Goal: Information Seeking & Learning: Learn about a topic

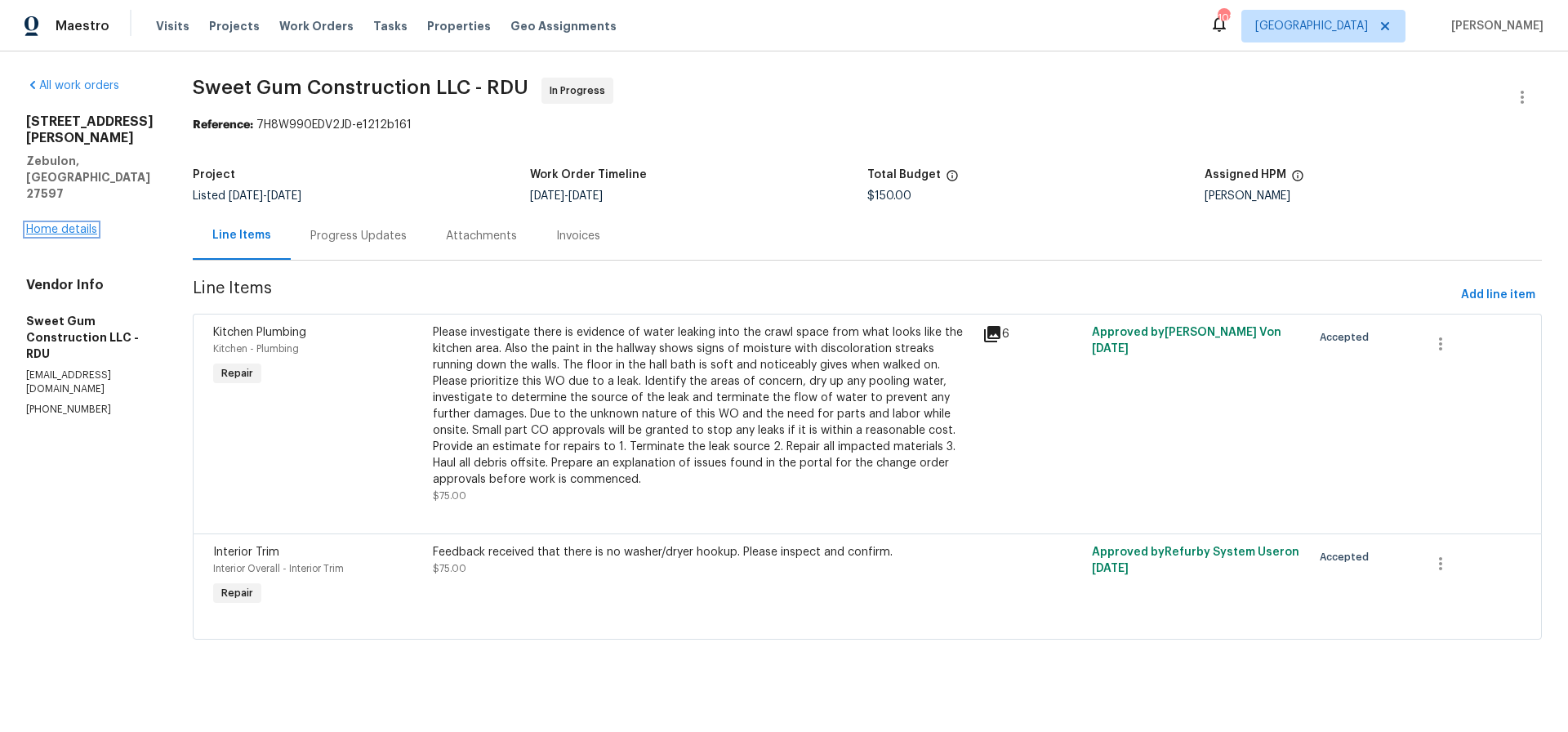
click at [52, 224] on link "Home details" at bounding box center [61, 229] width 71 height 11
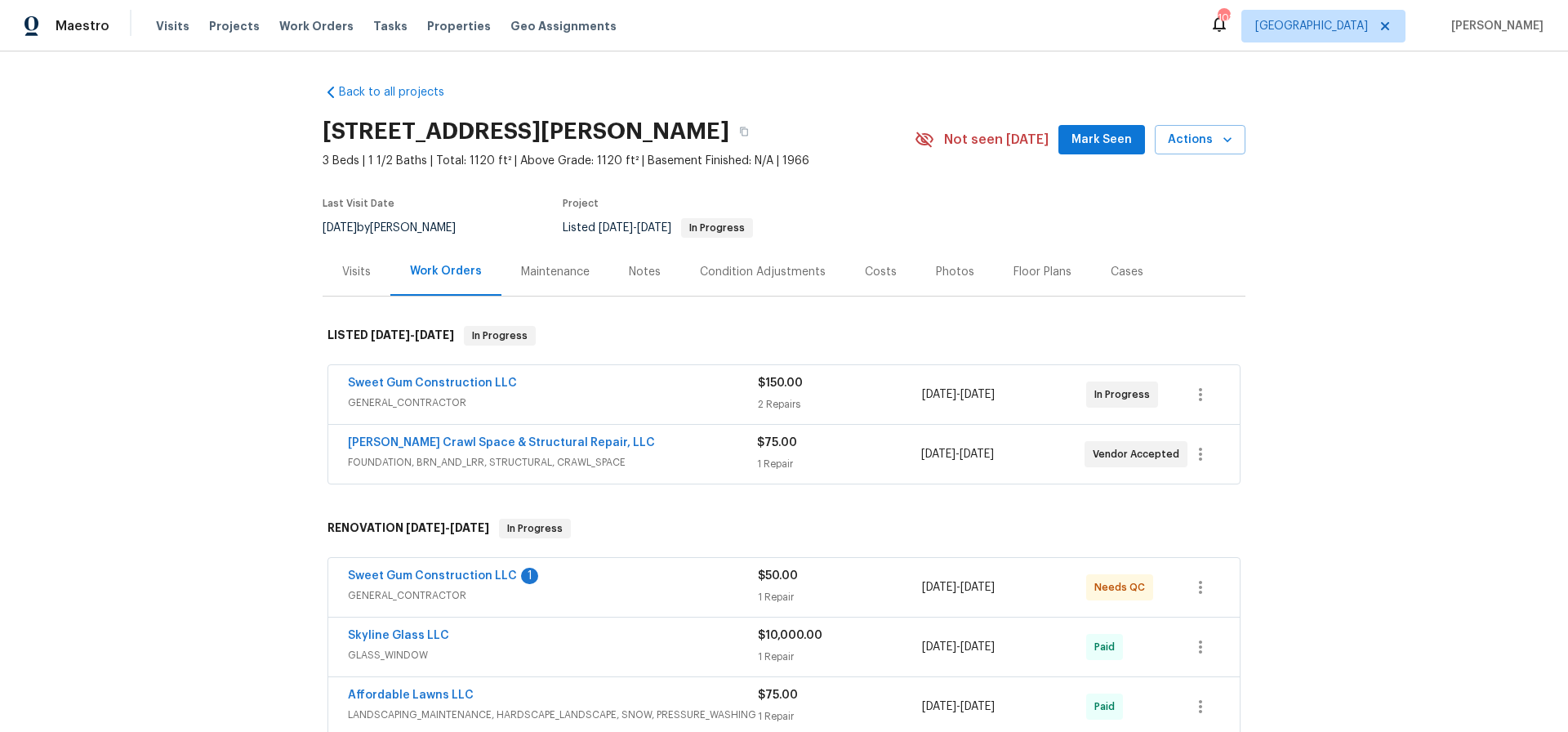
click at [938, 271] on div "Photos" at bounding box center [956, 271] width 38 height 17
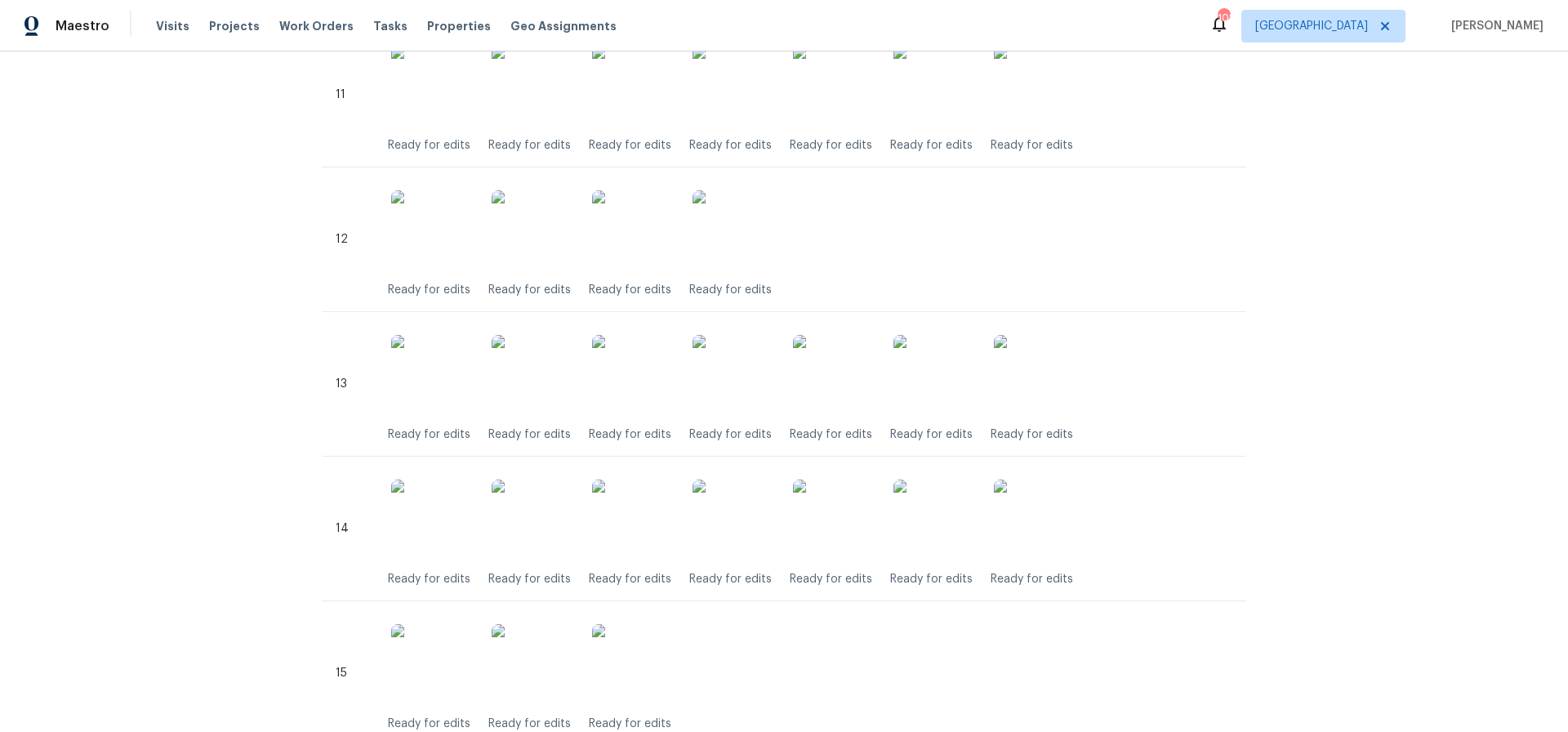
scroll to position [2256, 0]
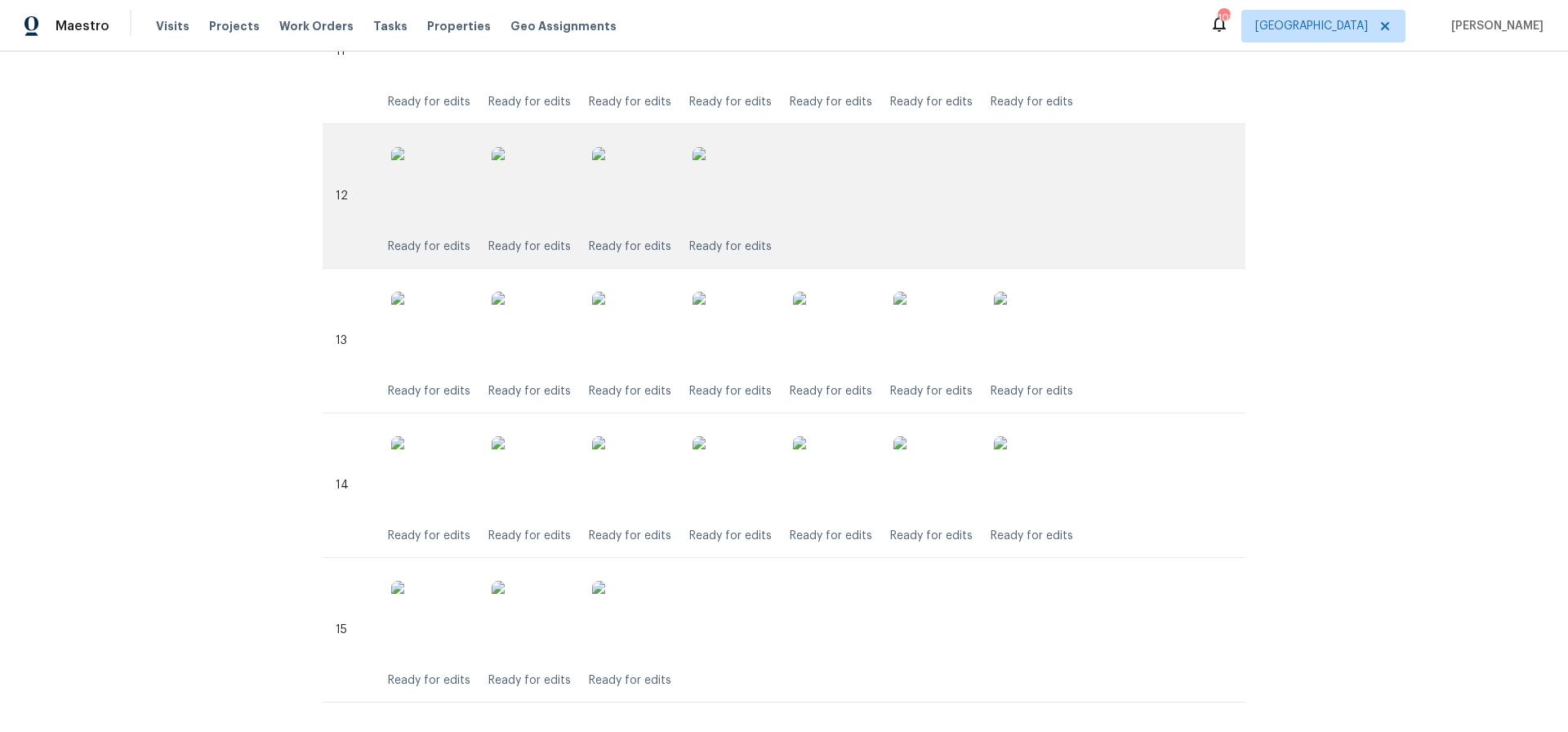
click at [752, 193] on img at bounding box center [732, 187] width 81 height 81
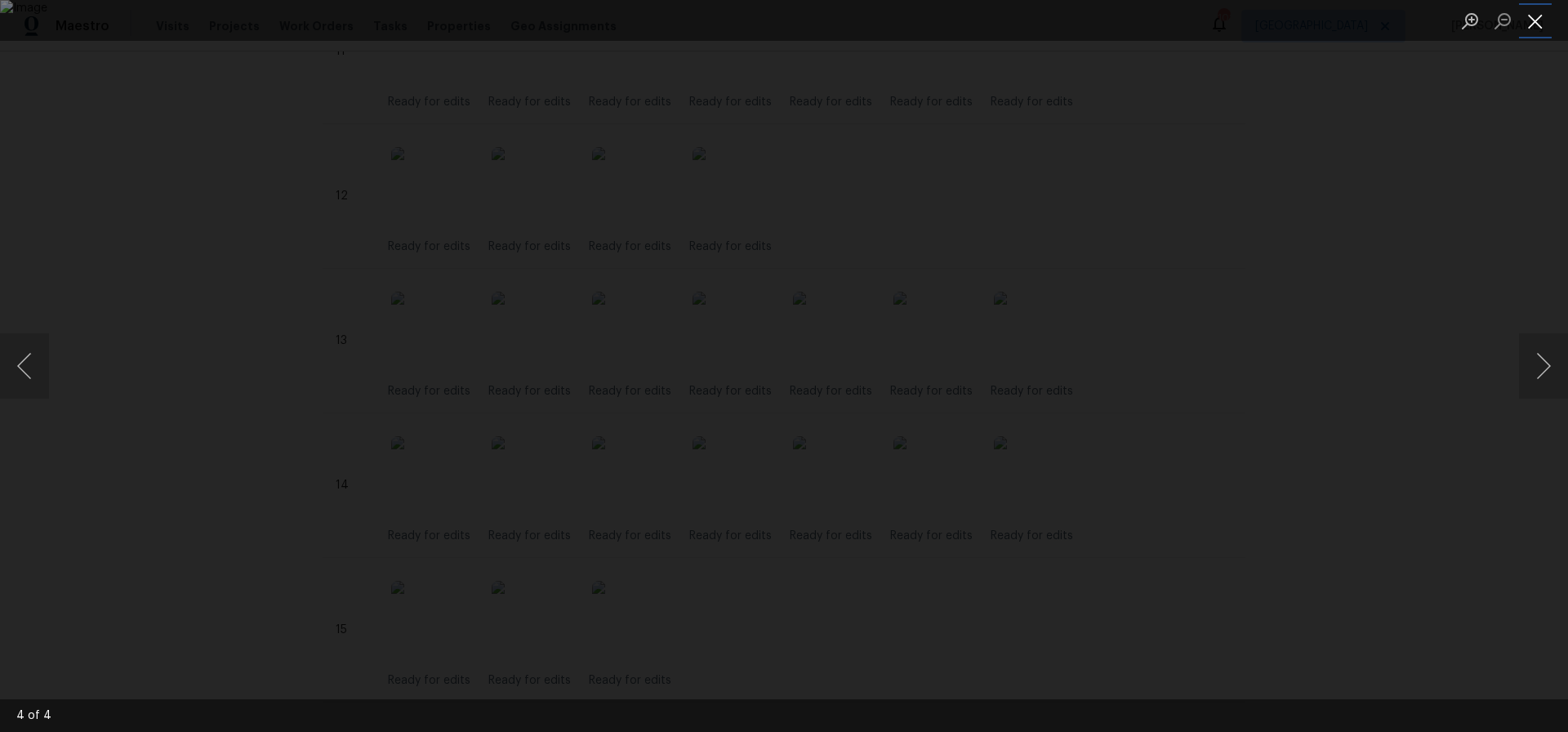
click at [1529, 24] on button "Close lightbox" at bounding box center [1535, 20] width 32 height 29
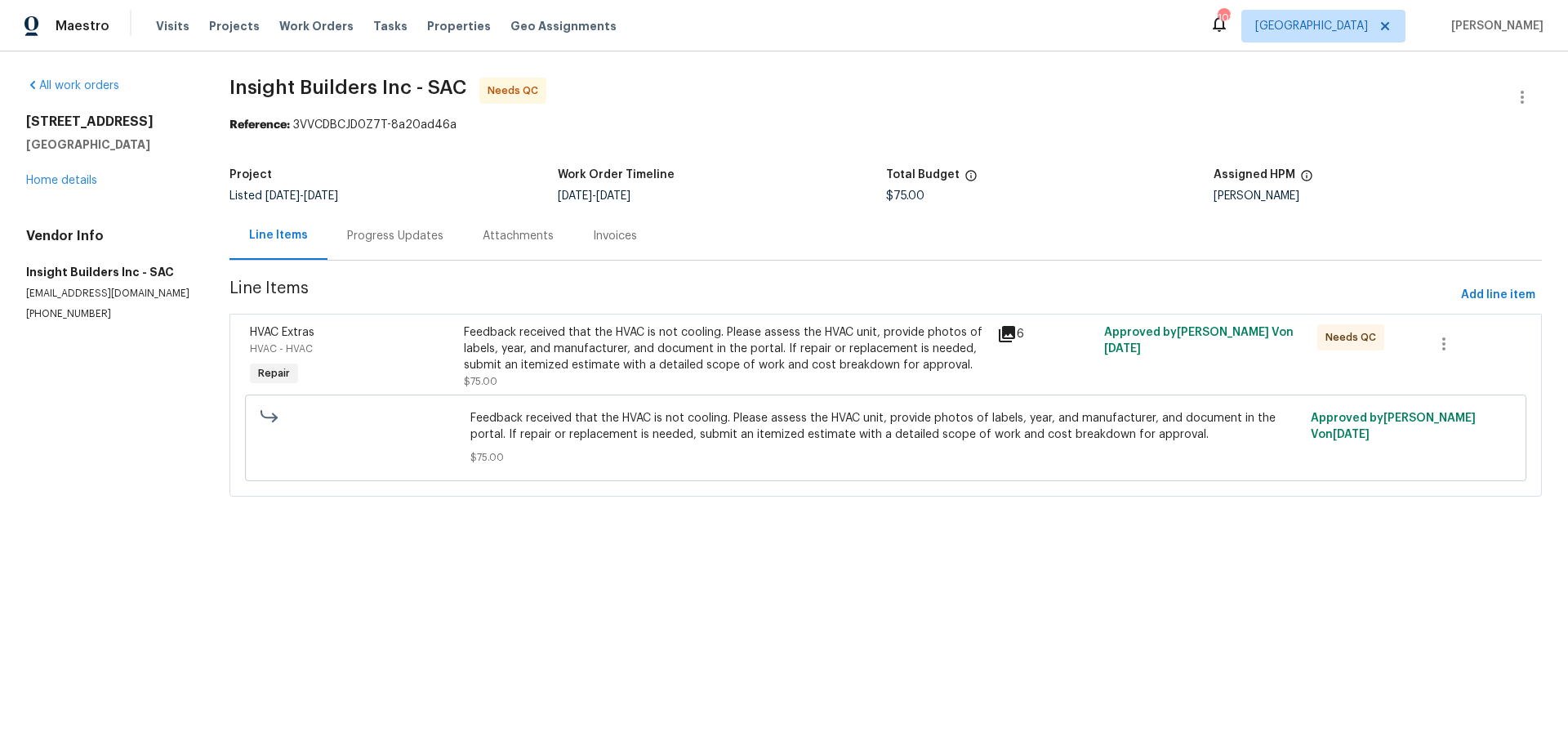
click at [674, 340] on div "Feedback received that the HVAC is not cooling. Please assess the HVAC unit, pr…" at bounding box center [725, 349] width 524 height 49
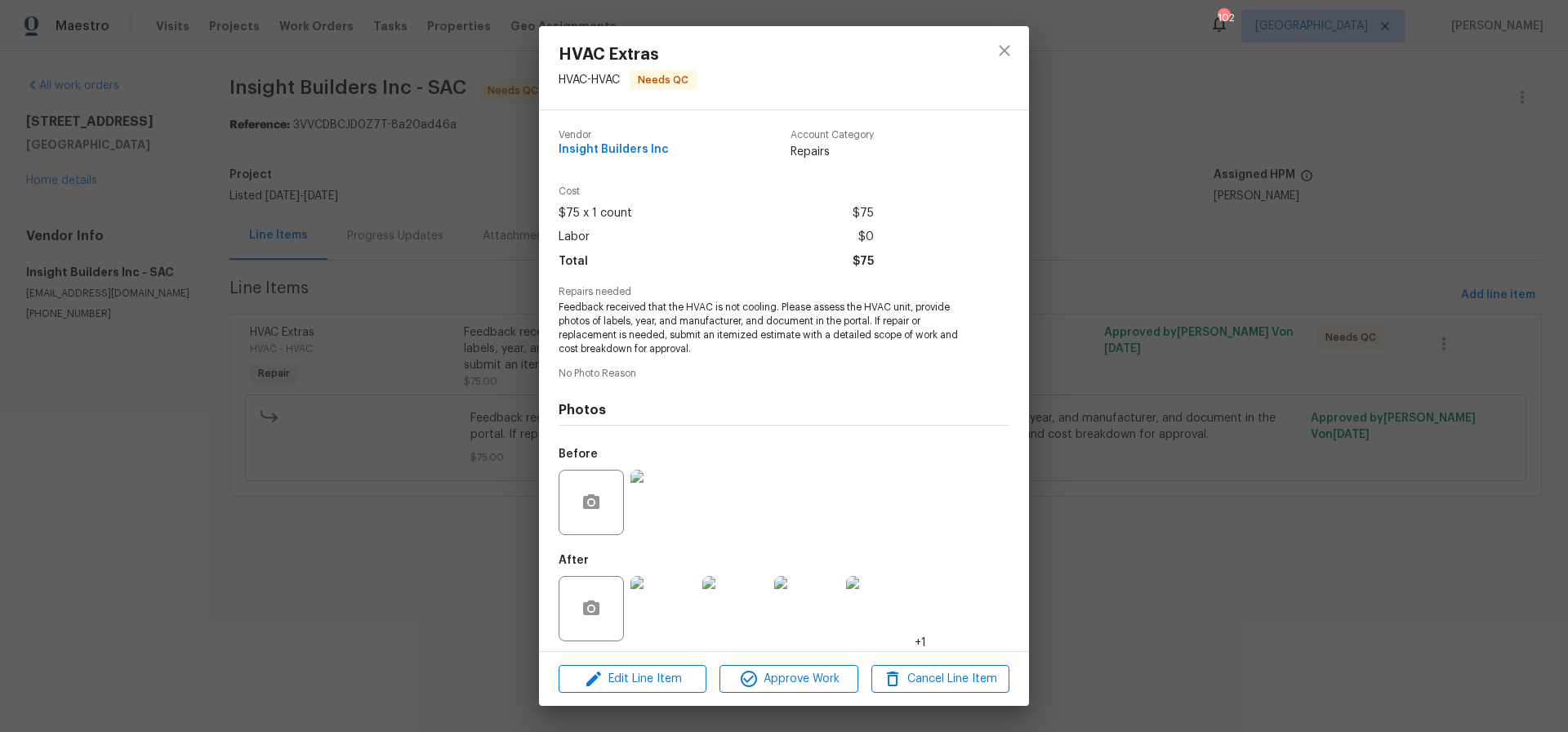
scroll to position [7, 0]
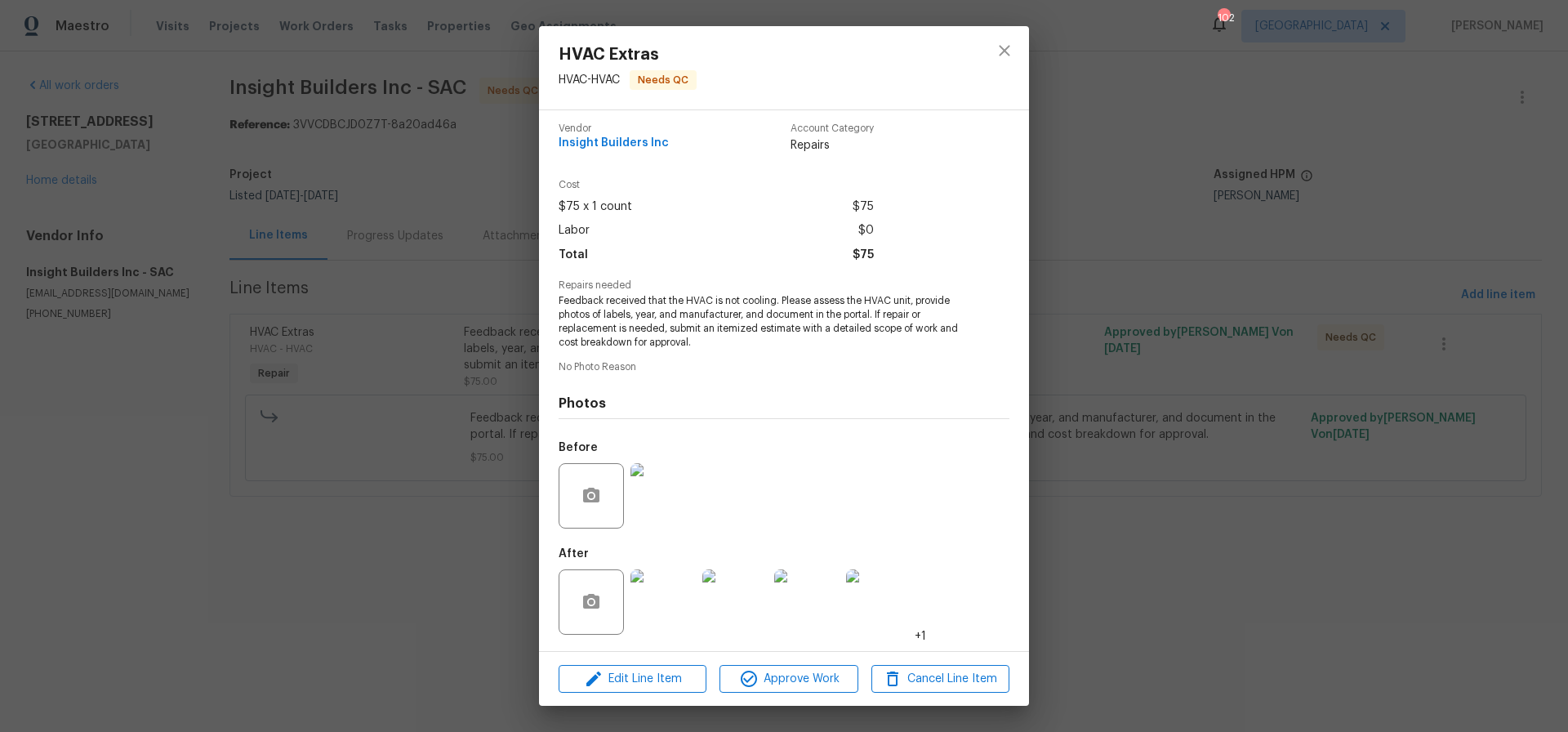
click at [675, 604] on img at bounding box center [663, 602] width 66 height 66
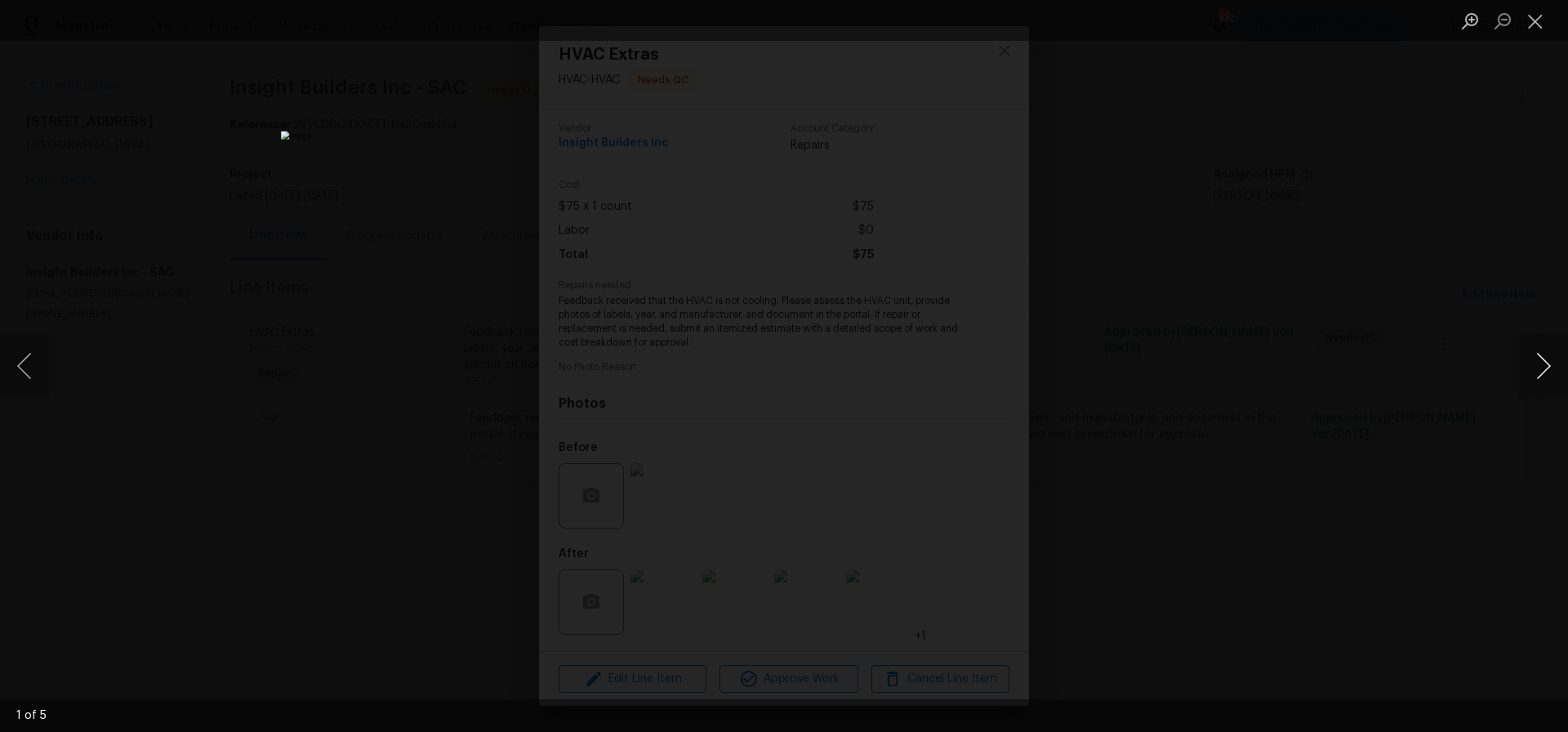
click at [1542, 366] on button "Next image" at bounding box center [1544, 366] width 49 height 66
click at [1531, 19] on button "Close lightbox" at bounding box center [1535, 20] width 32 height 29
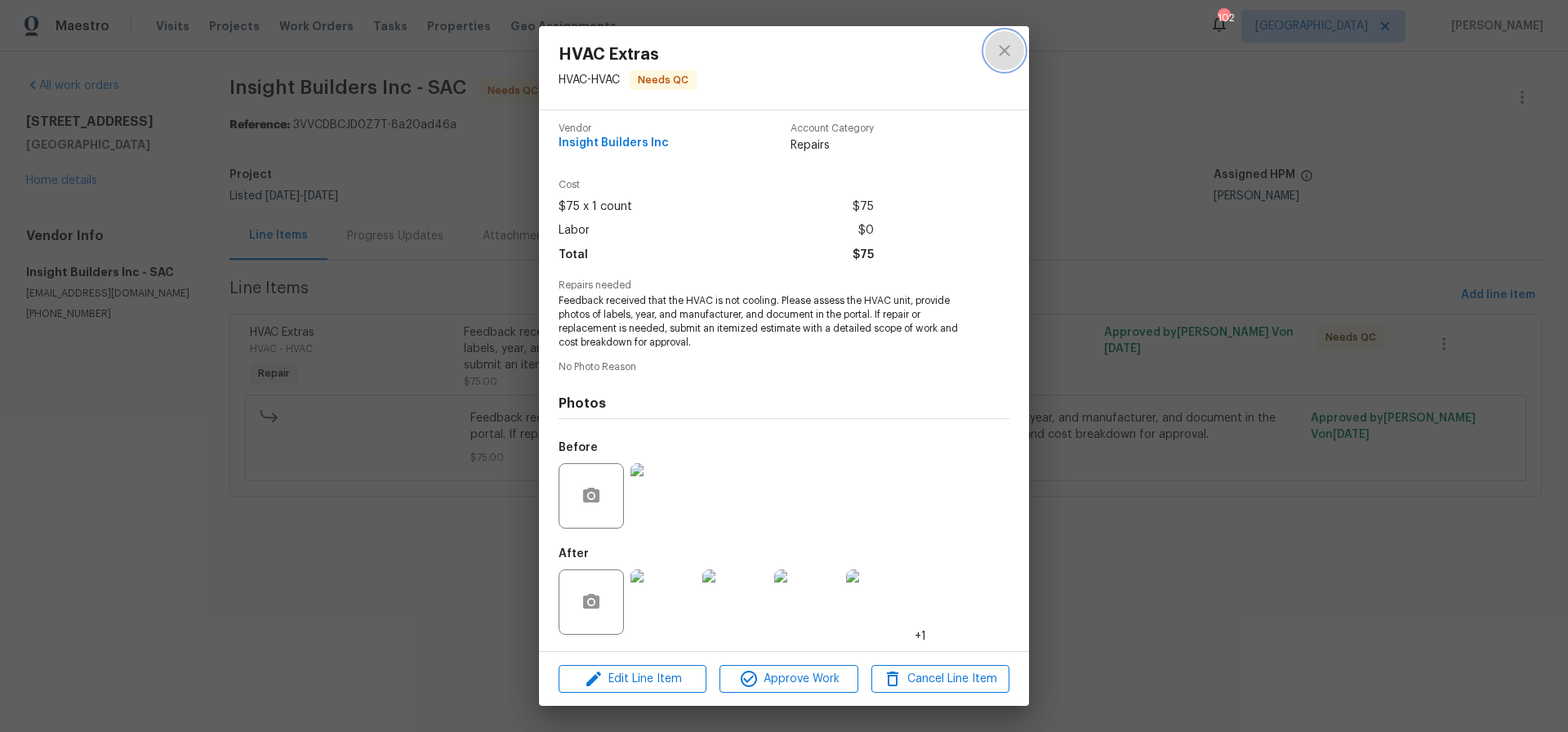
click at [1004, 46] on icon "close" at bounding box center [1004, 51] width 19 height 19
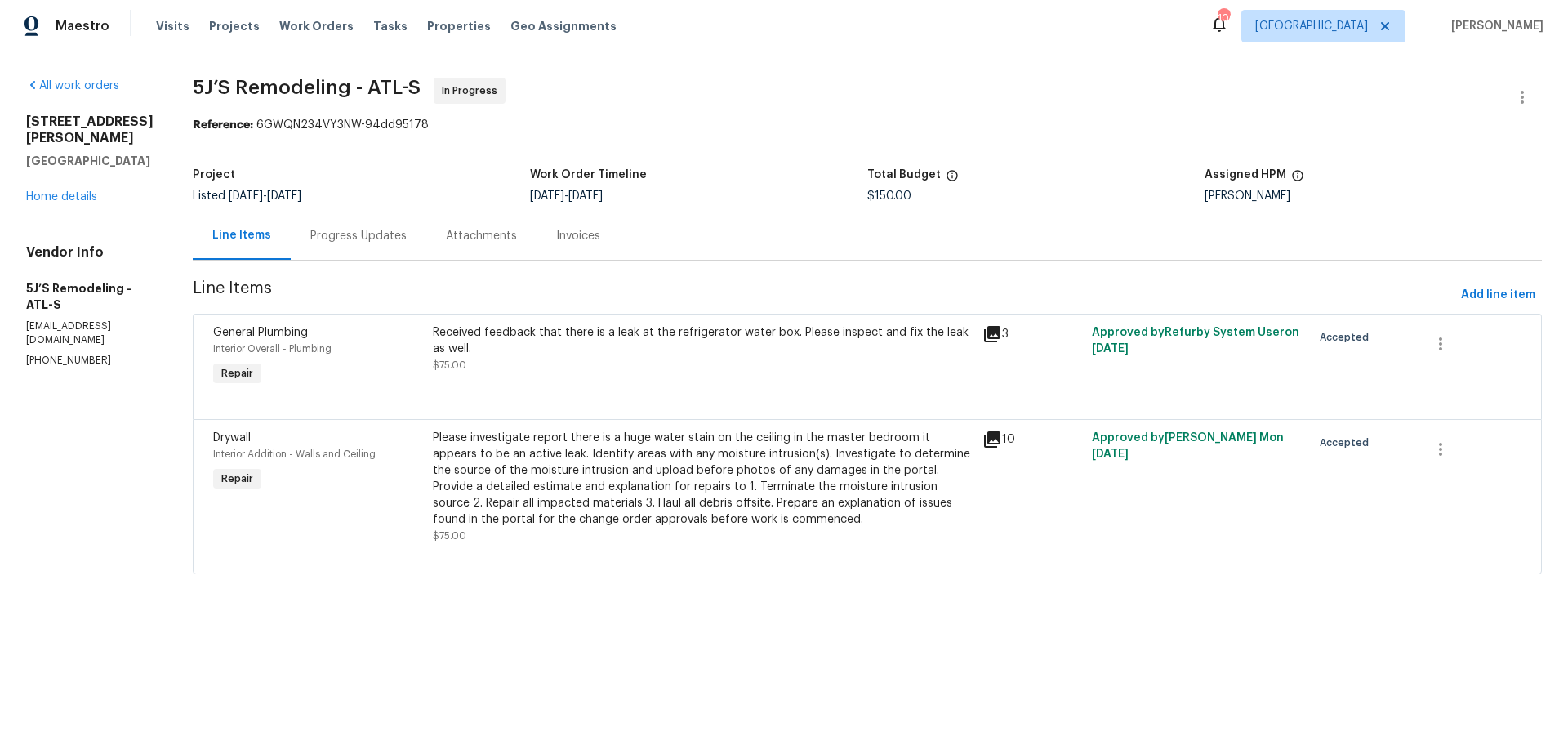
click at [550, 450] on div "Please investigate report there is a huge water stain on the ceiling in the mas…" at bounding box center [703, 479] width 540 height 98
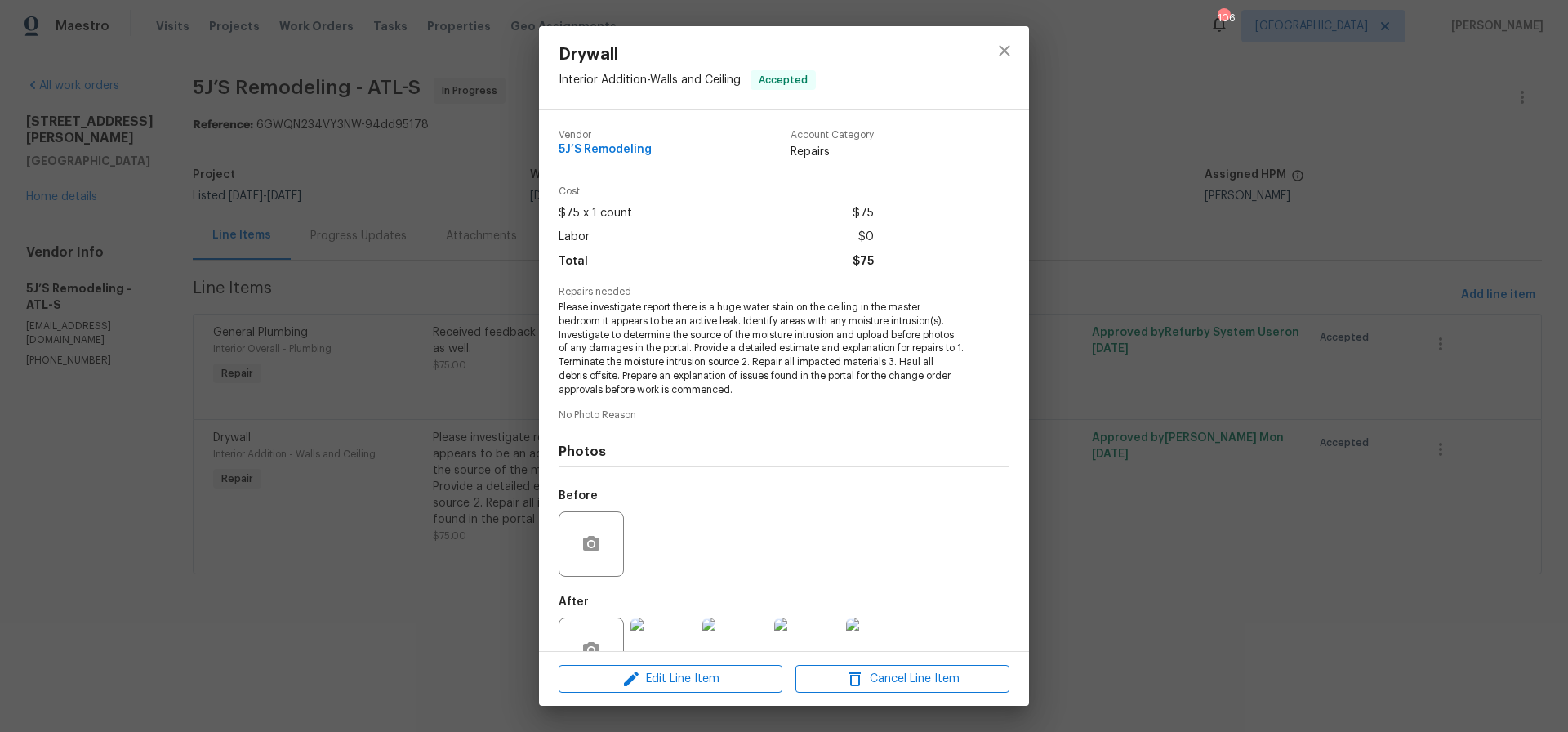
scroll to position [48, 0]
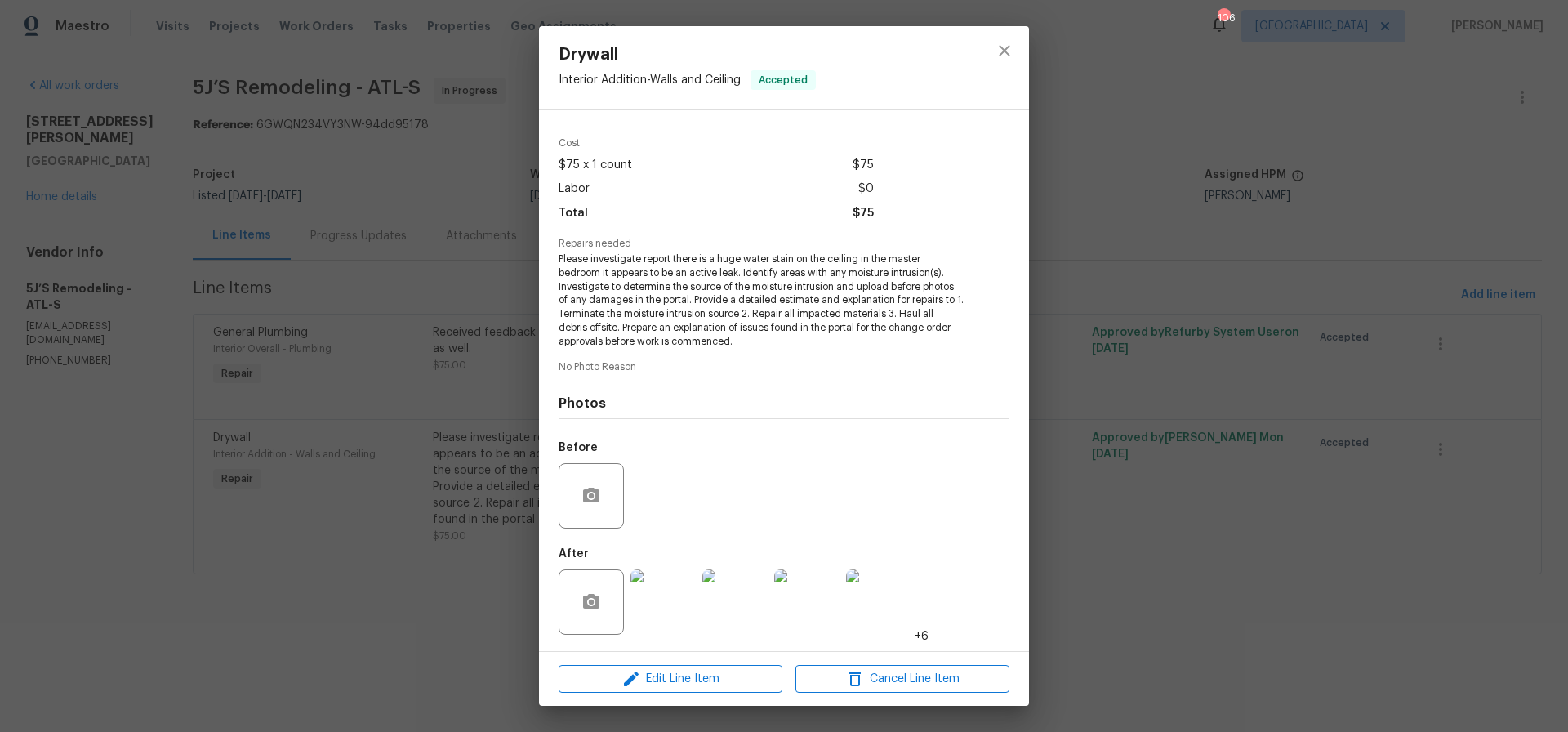
click at [675, 608] on img at bounding box center [663, 602] width 66 height 66
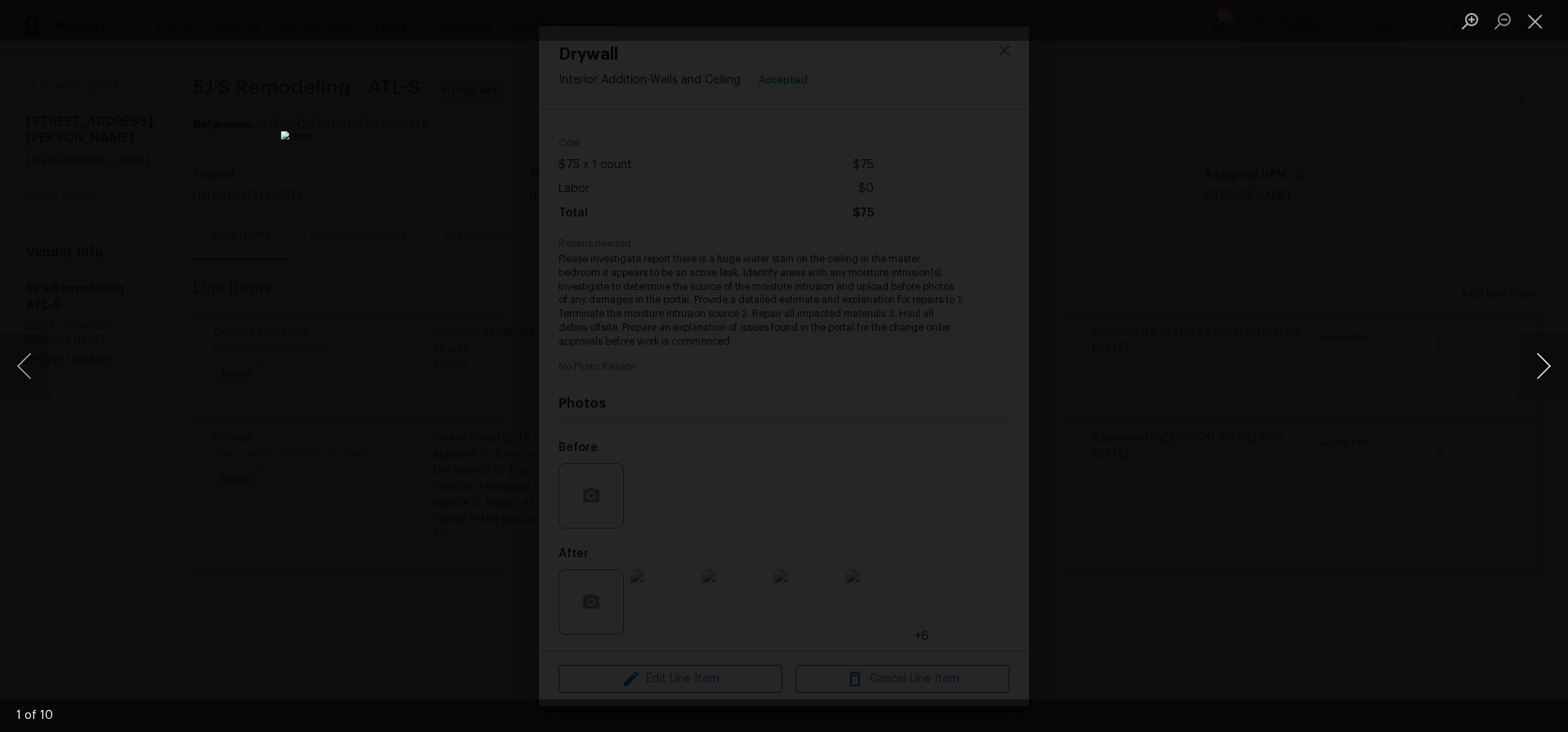
click at [1545, 364] on button "Next image" at bounding box center [1544, 366] width 49 height 66
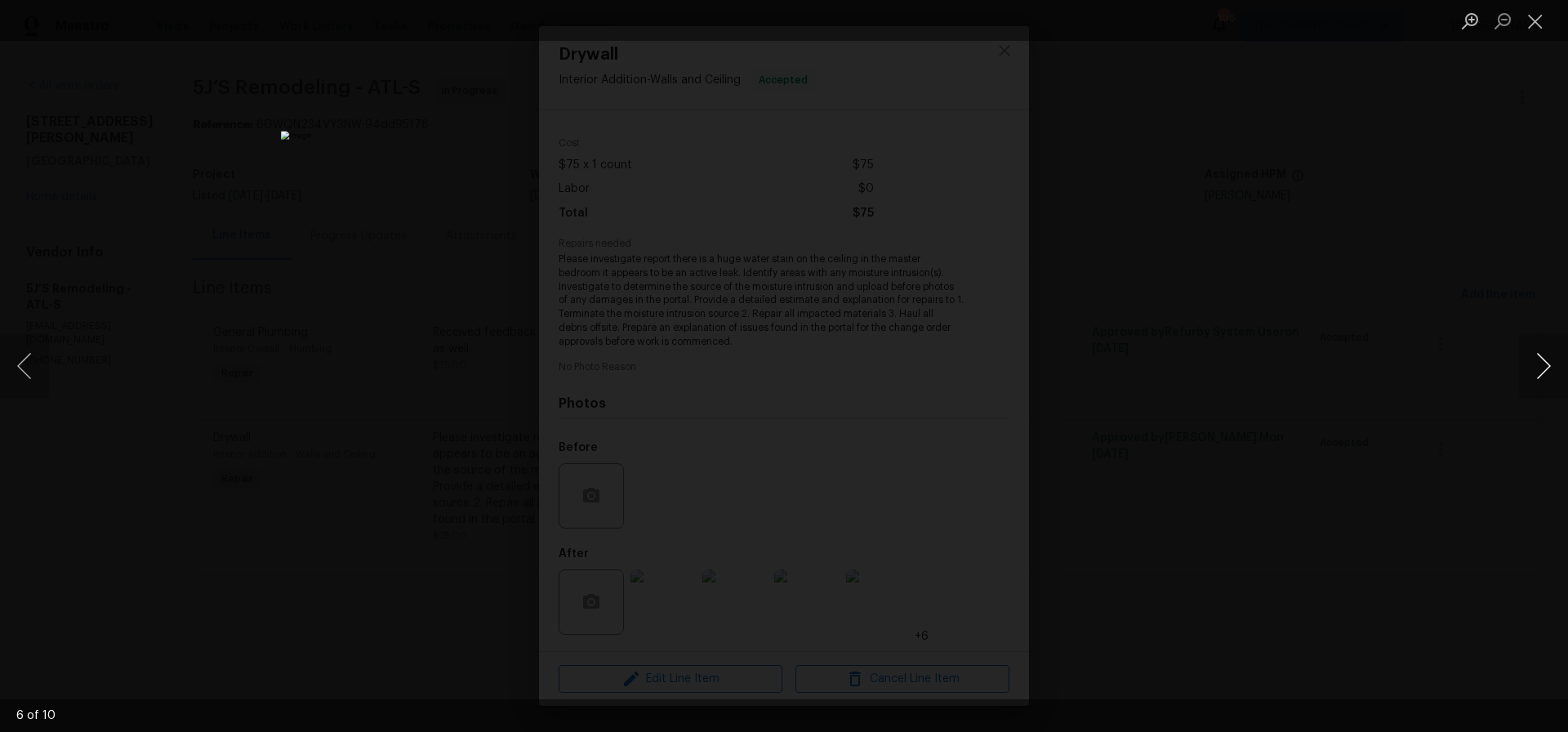
click at [1545, 364] on button "Next image" at bounding box center [1544, 366] width 49 height 66
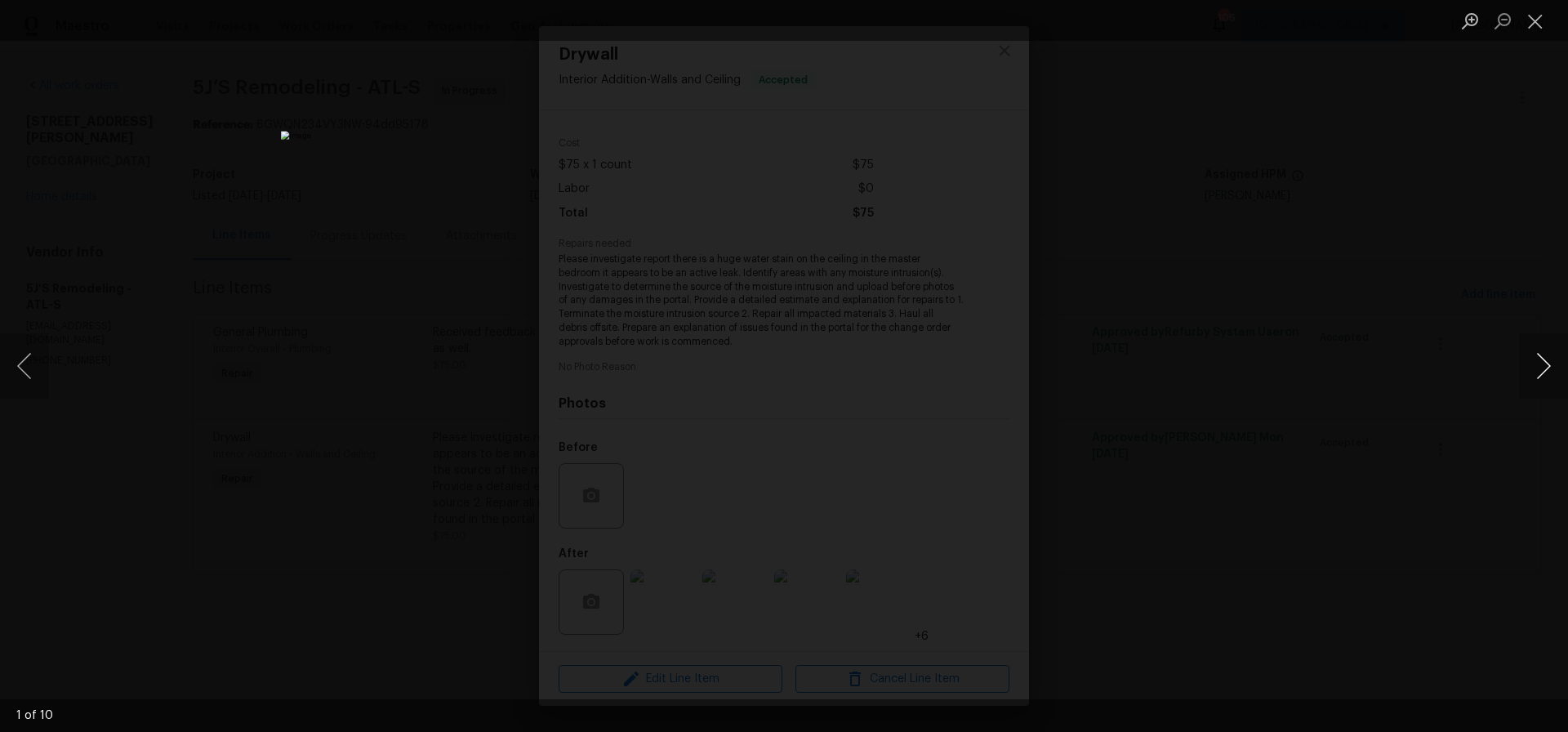
click at [1545, 364] on button "Next image" at bounding box center [1544, 366] width 49 height 66
click at [1535, 27] on button "Close lightbox" at bounding box center [1535, 20] width 32 height 29
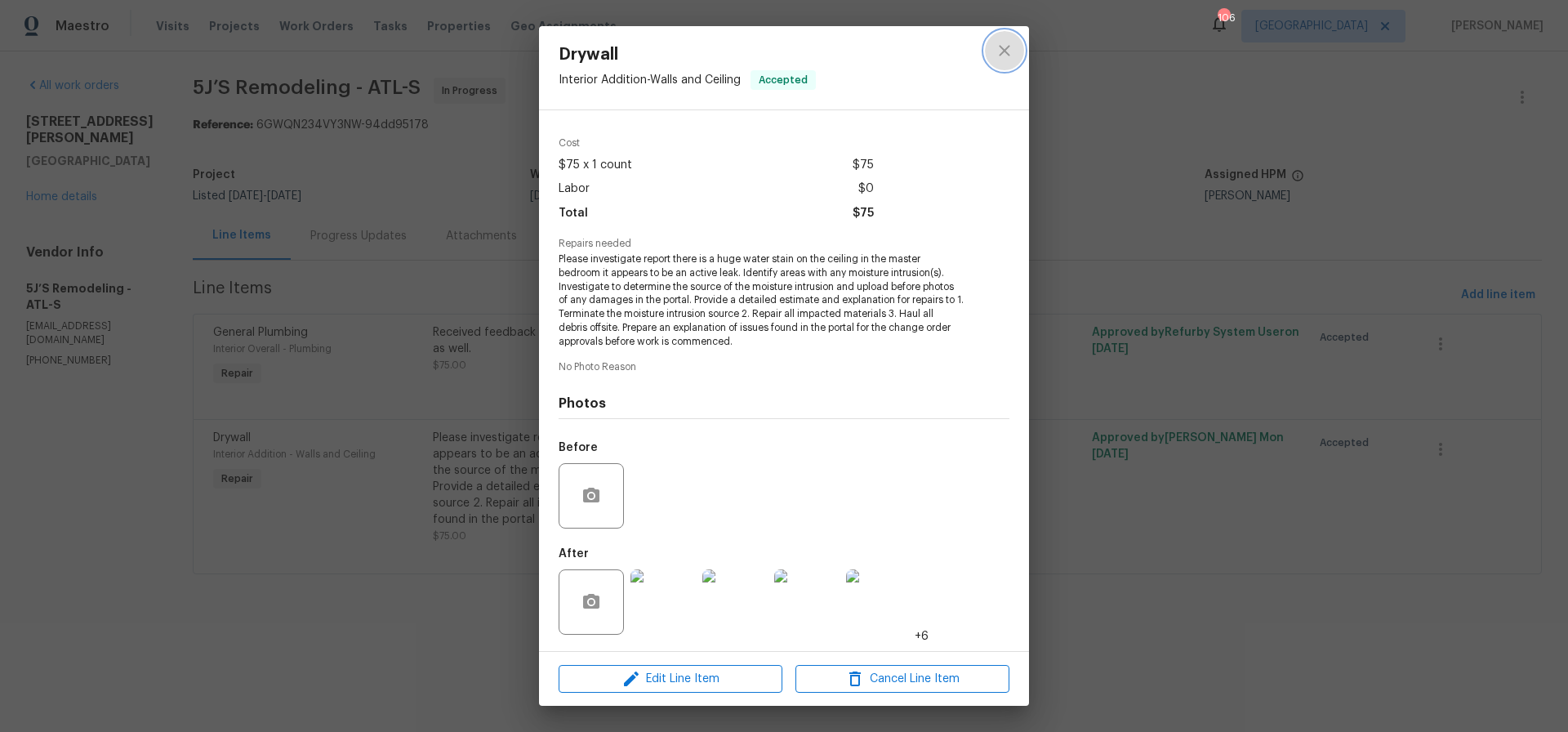
click at [1004, 53] on icon "close" at bounding box center [1004, 51] width 19 height 19
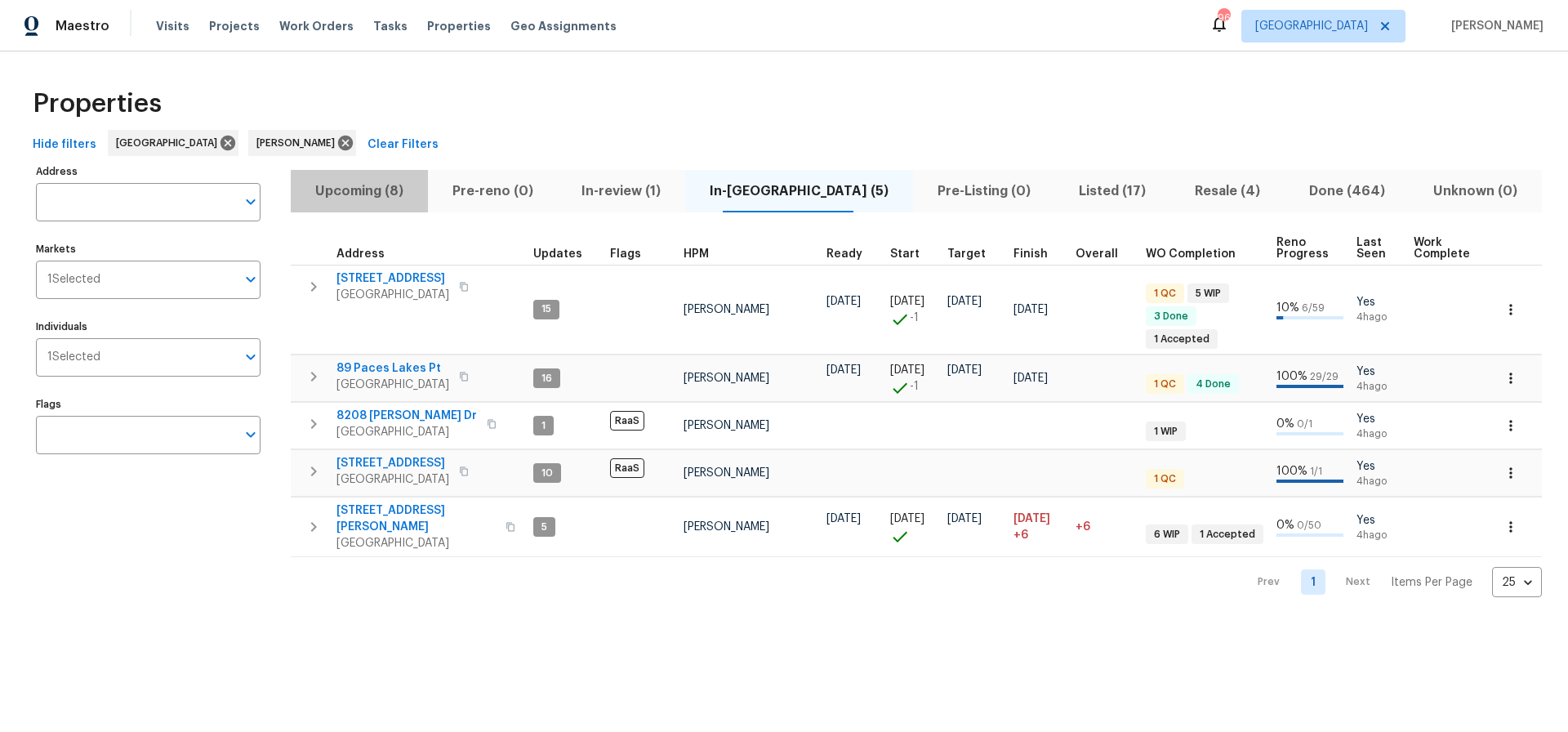
click at [381, 189] on span "Upcoming (8)" at bounding box center [359, 191] width 117 height 23
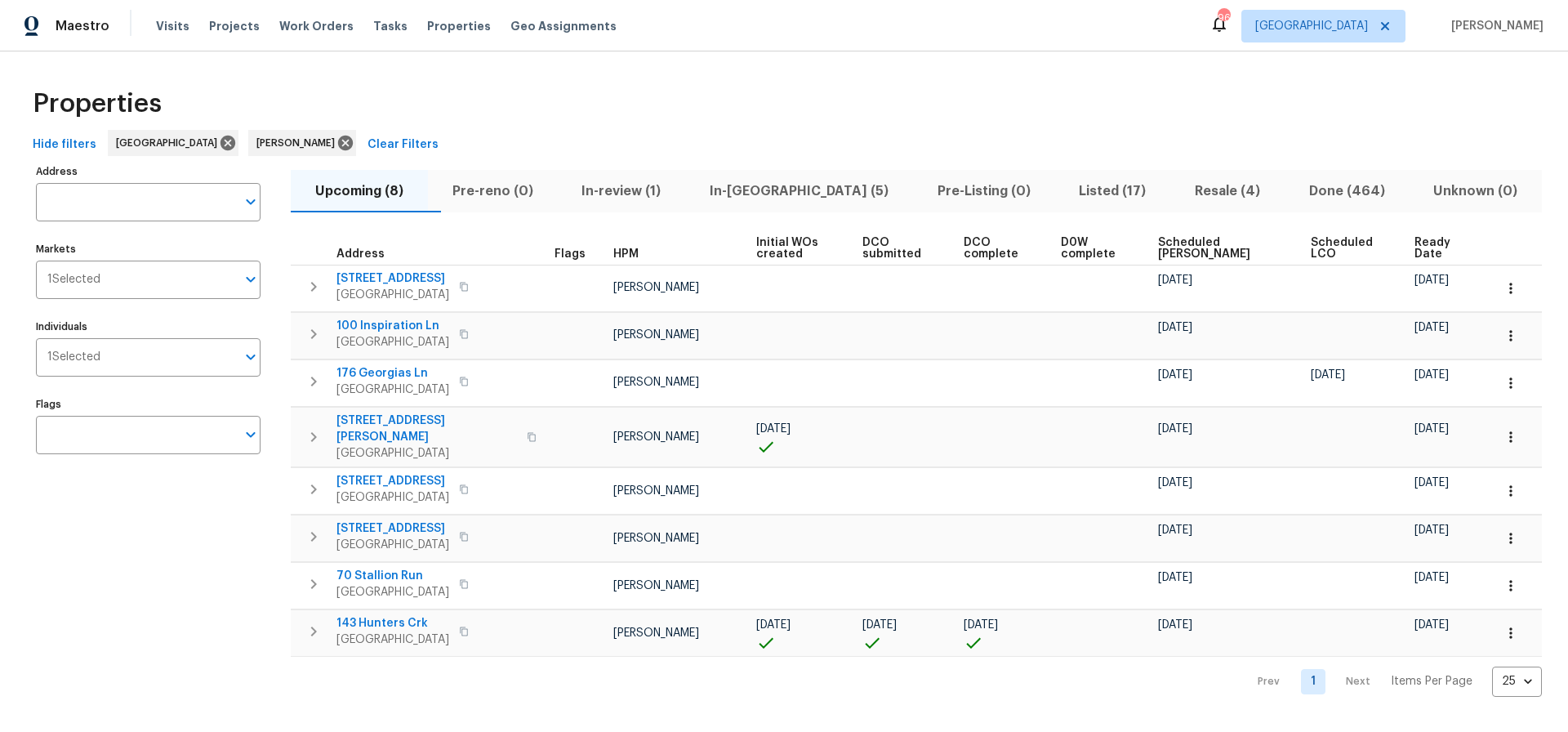
click at [1422, 244] on span "Ready Date" at bounding box center [1440, 249] width 52 height 23
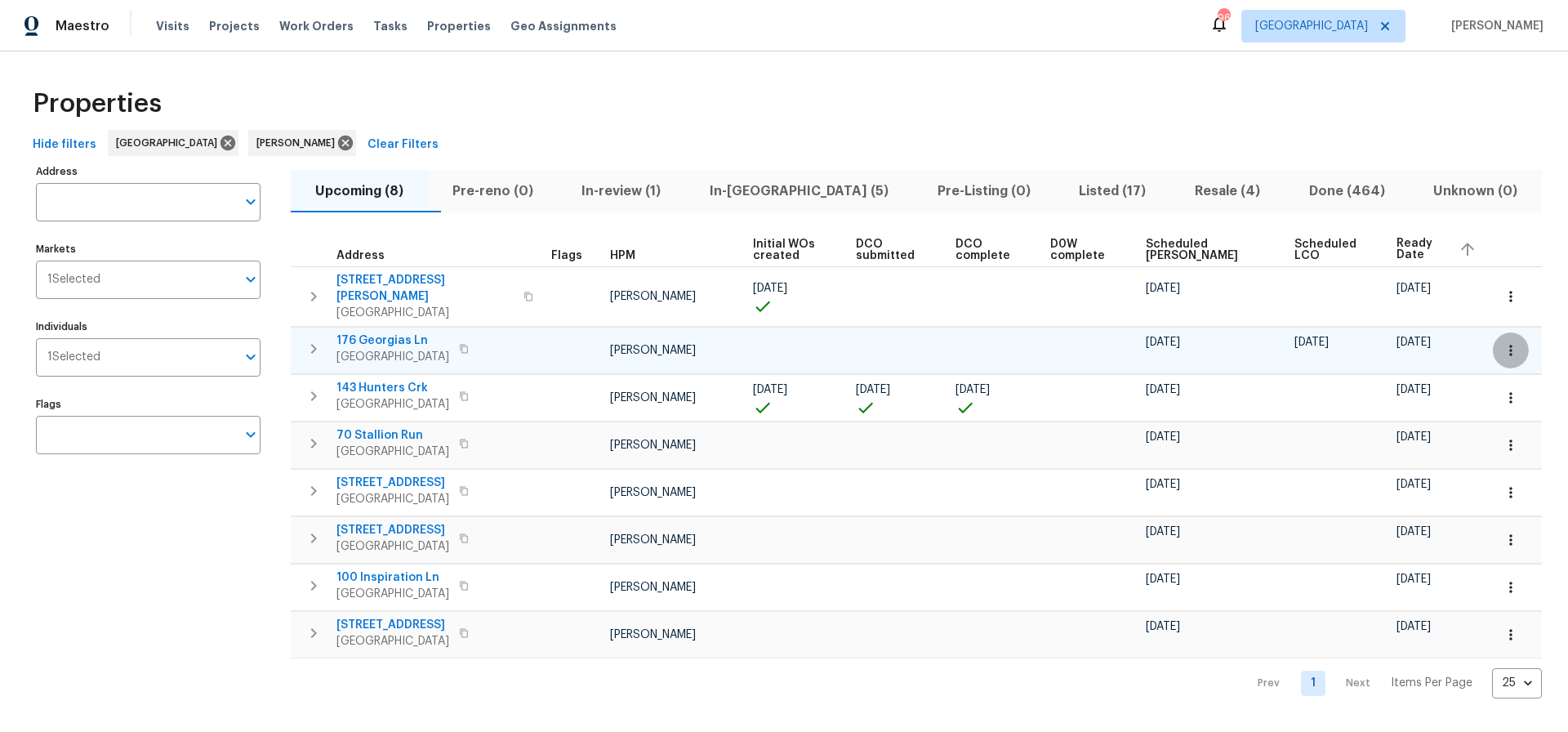
click at [1515, 342] on icon "button" at bounding box center [1510, 350] width 17 height 17
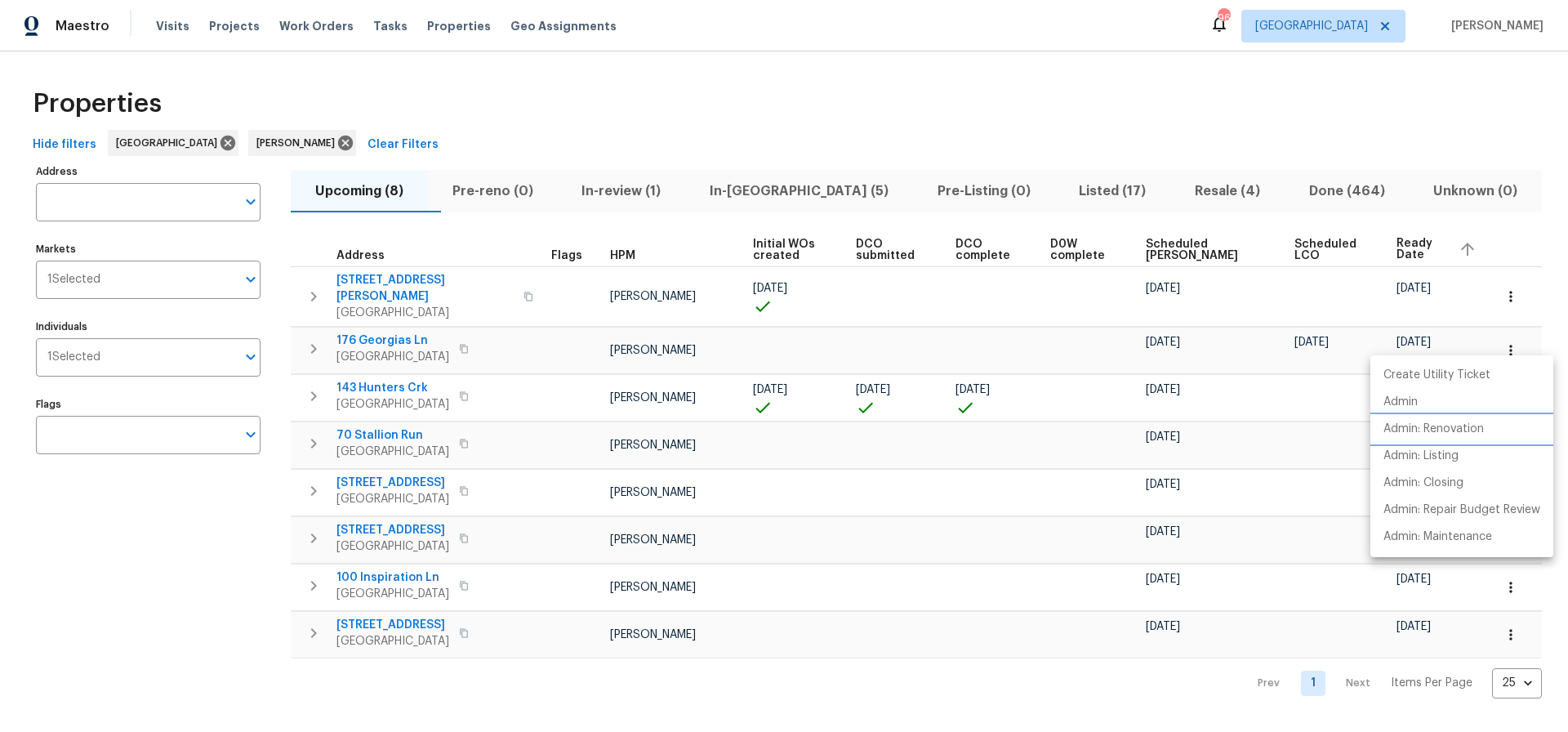
click at [1452, 429] on p "Admin: Renovation" at bounding box center [1433, 430] width 101 height 18
click at [1358, 133] on div at bounding box center [784, 366] width 1568 height 732
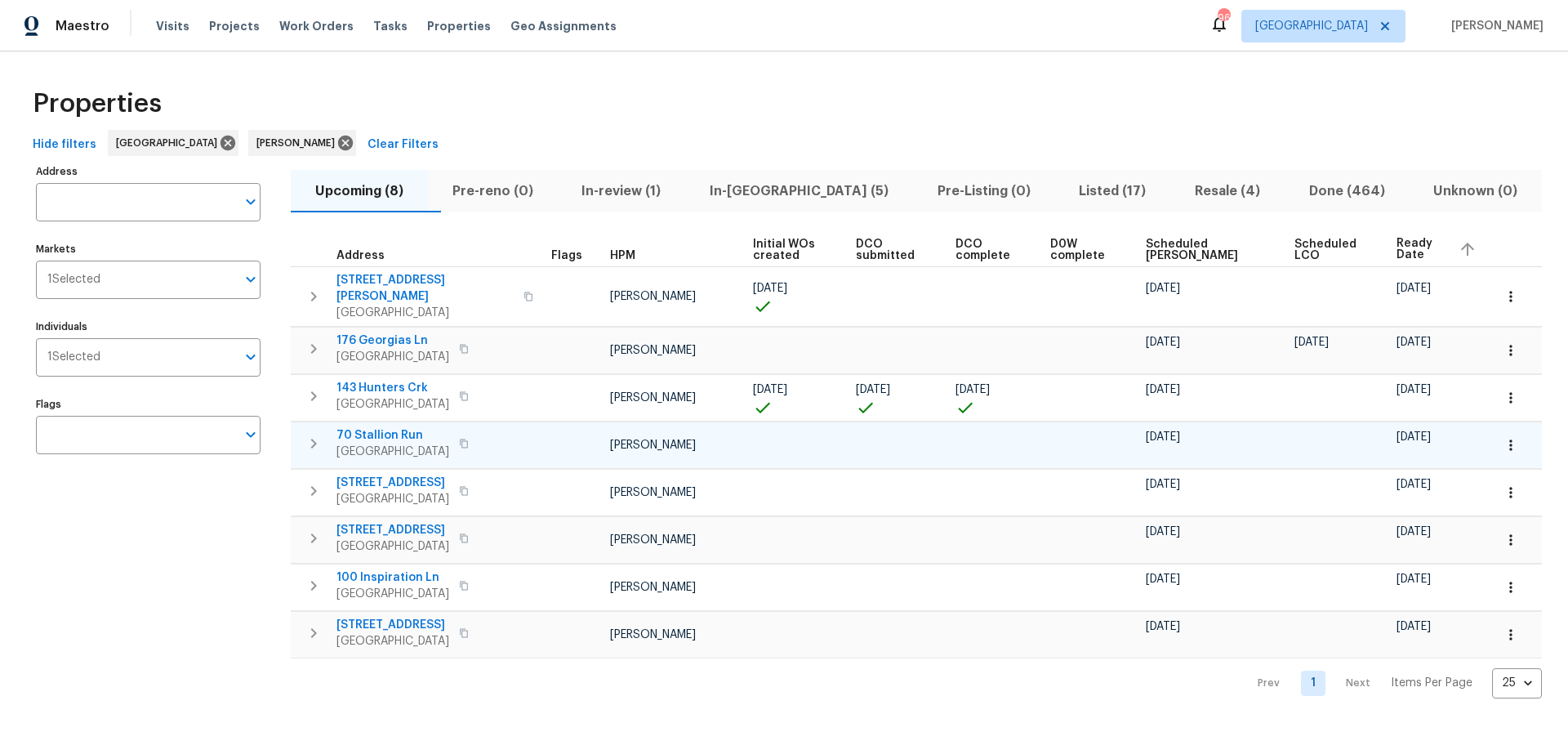
click at [1508, 437] on icon "button" at bounding box center [1510, 445] width 17 height 17
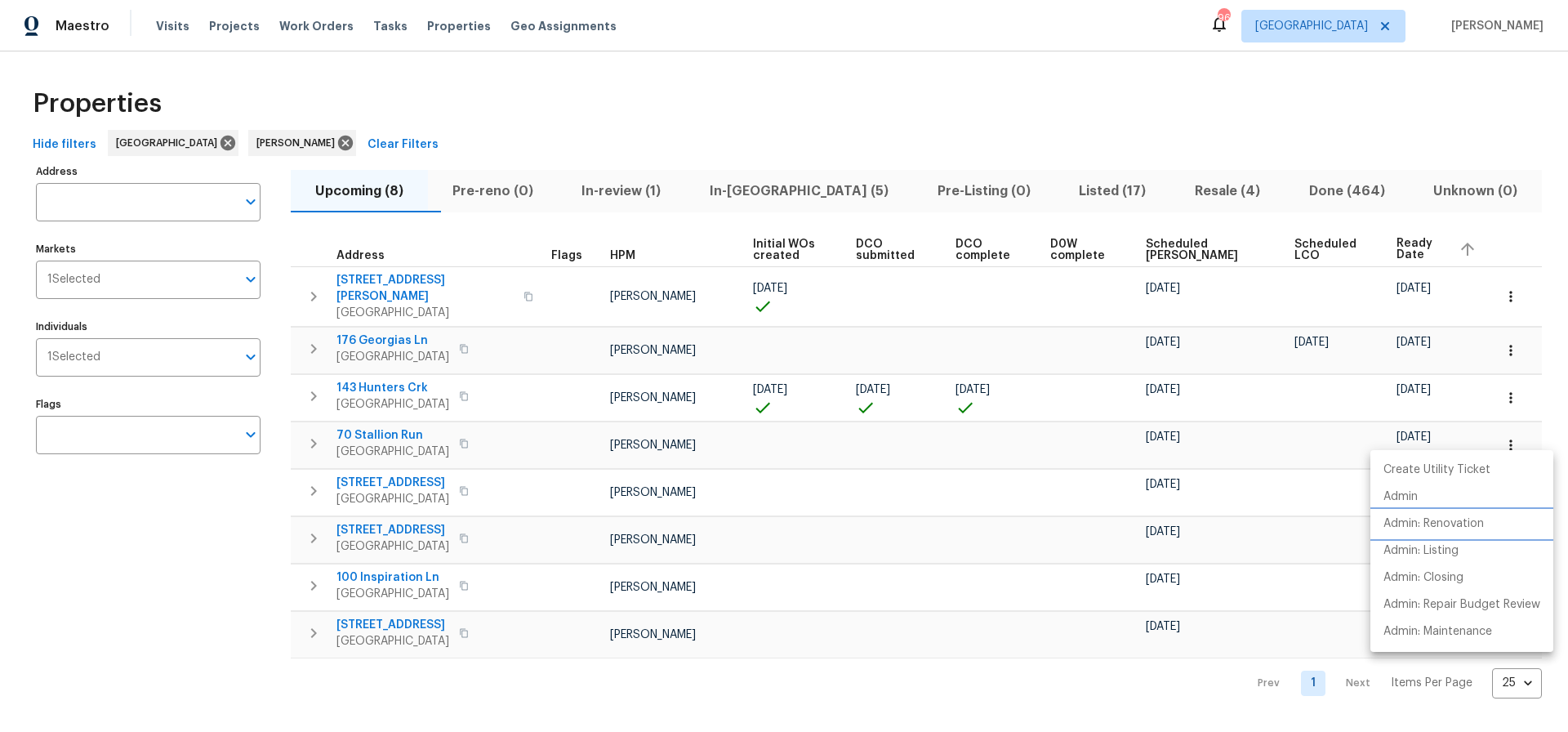
click at [1452, 524] on p "Admin: Renovation" at bounding box center [1433, 524] width 101 height 18
click at [802, 144] on div at bounding box center [784, 366] width 1568 height 732
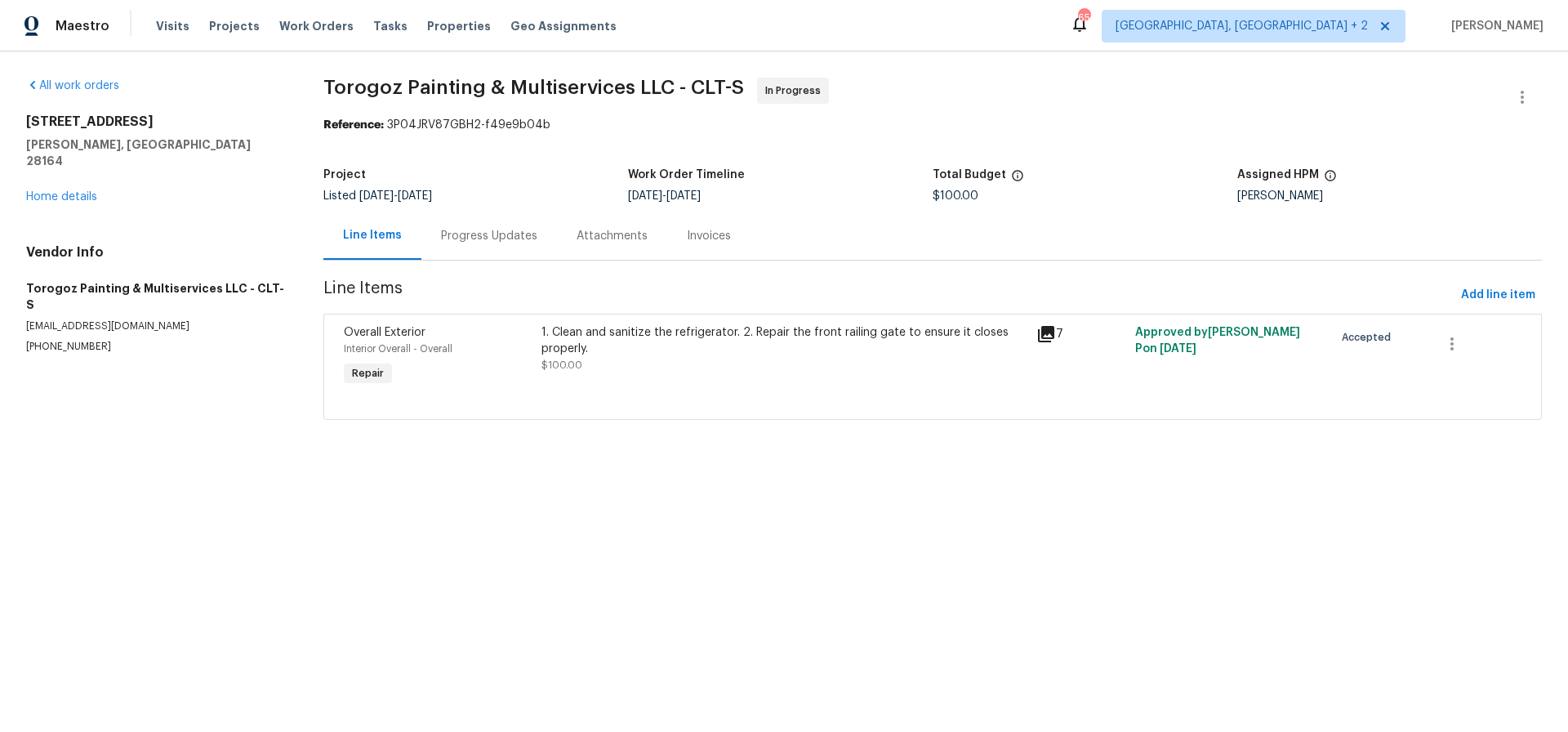
click at [710, 332] on div "1. Clean and sanitize the refrigerator. 2. Repair the front railing gate to ens…" at bounding box center [784, 341] width 485 height 32
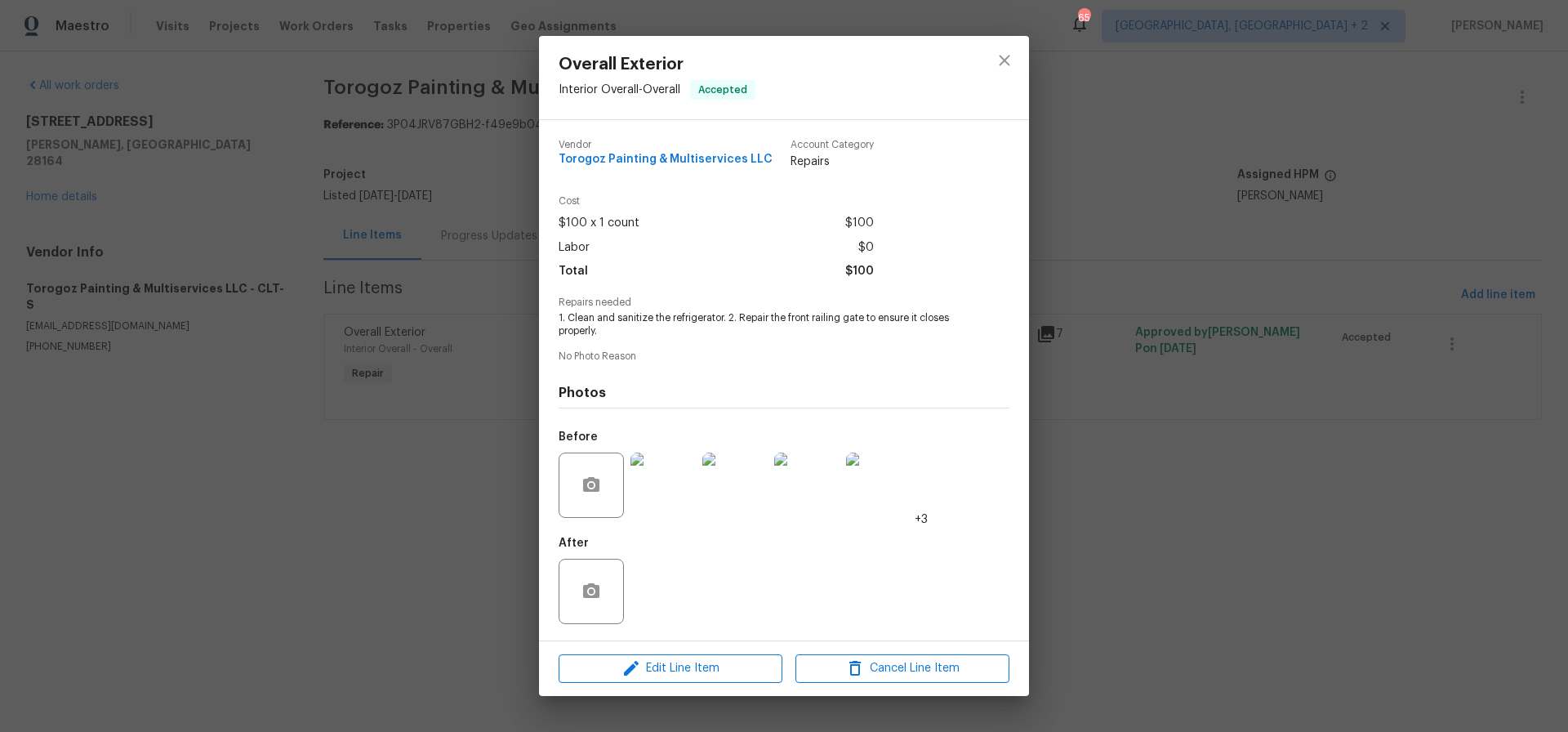
click at [663, 497] on img at bounding box center [663, 485] width 66 height 66
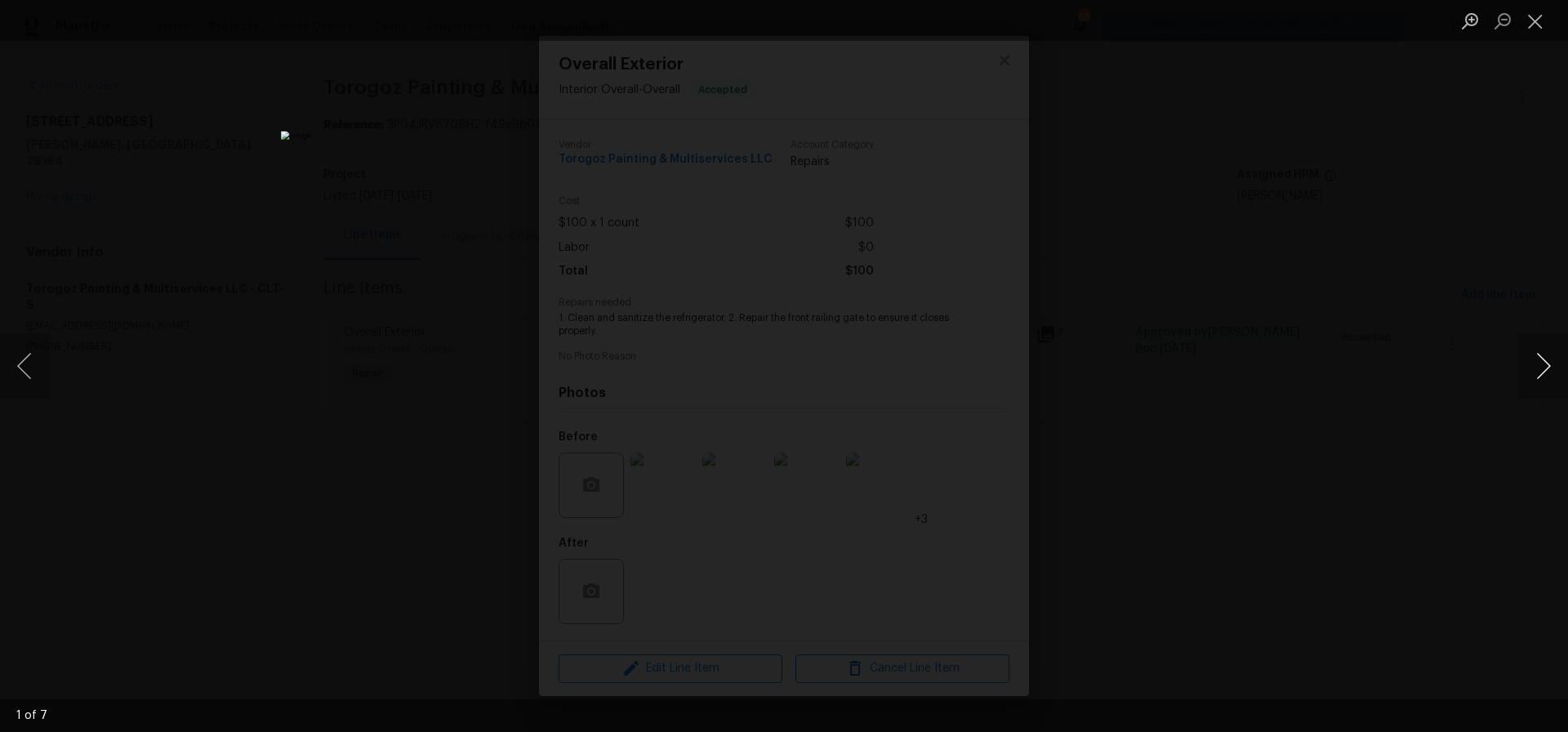
click at [1543, 363] on button "Next image" at bounding box center [1544, 366] width 49 height 66
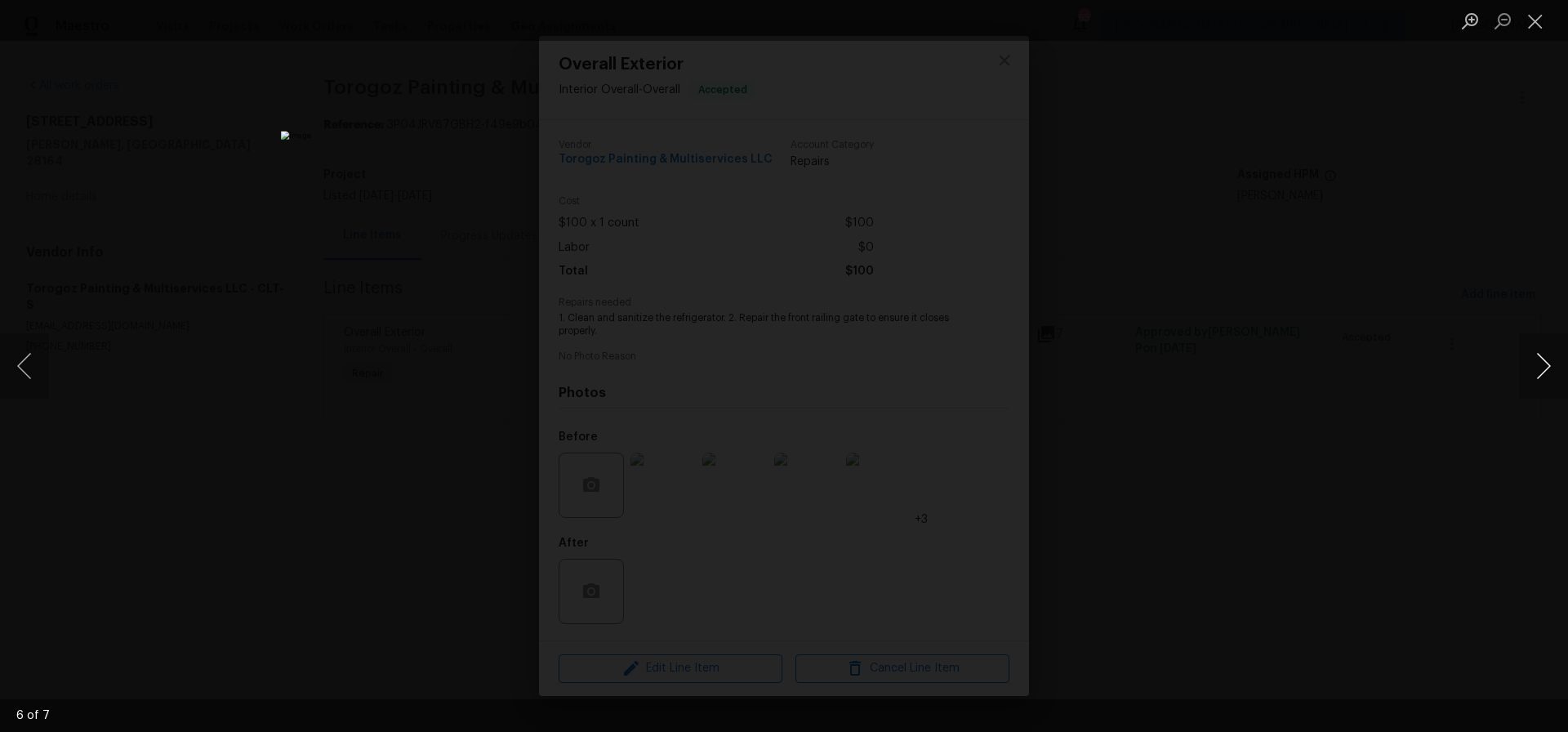
click at [1543, 363] on button "Next image" at bounding box center [1544, 366] width 49 height 66
click at [1531, 23] on button "Close lightbox" at bounding box center [1535, 20] width 32 height 29
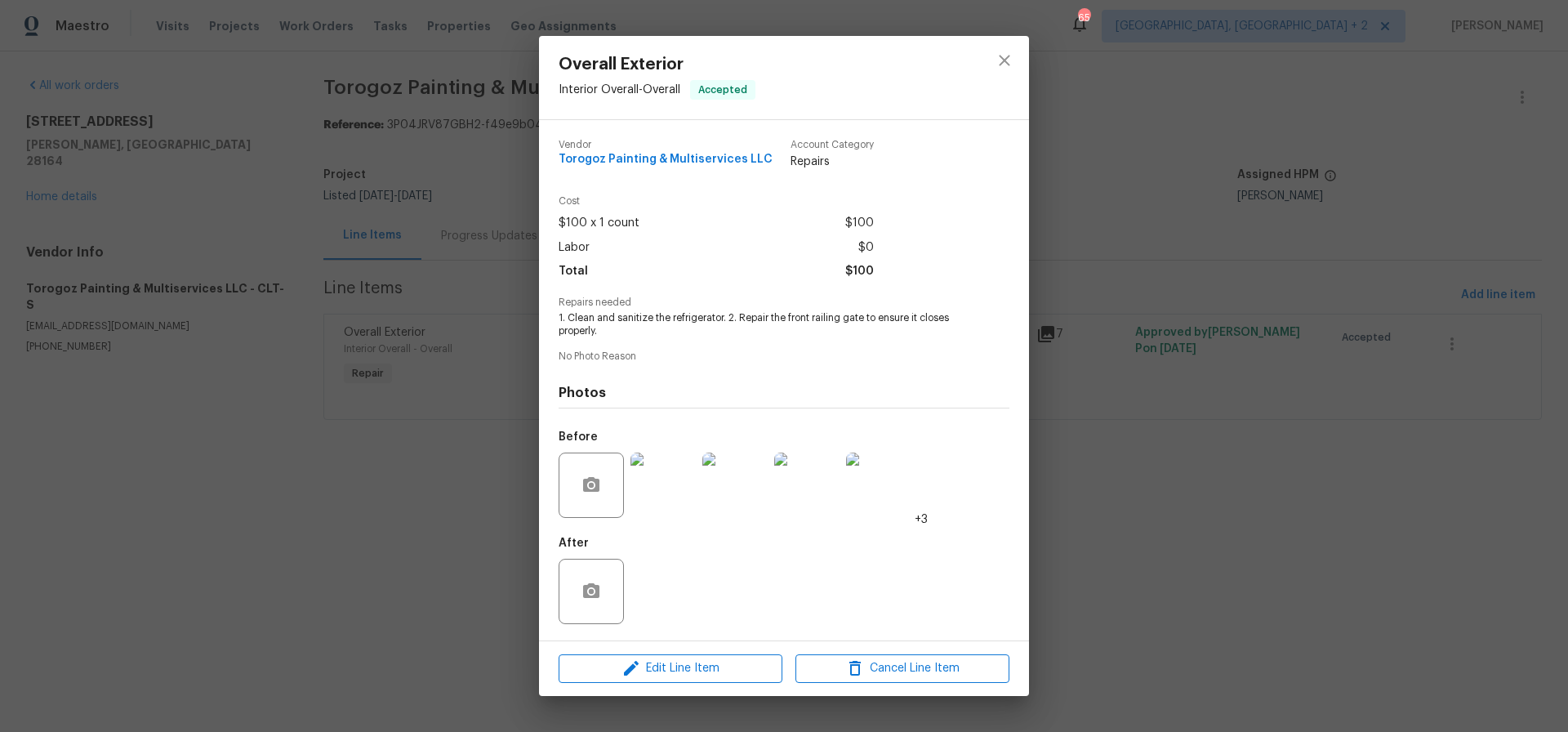
click at [664, 469] on img at bounding box center [663, 485] width 66 height 66
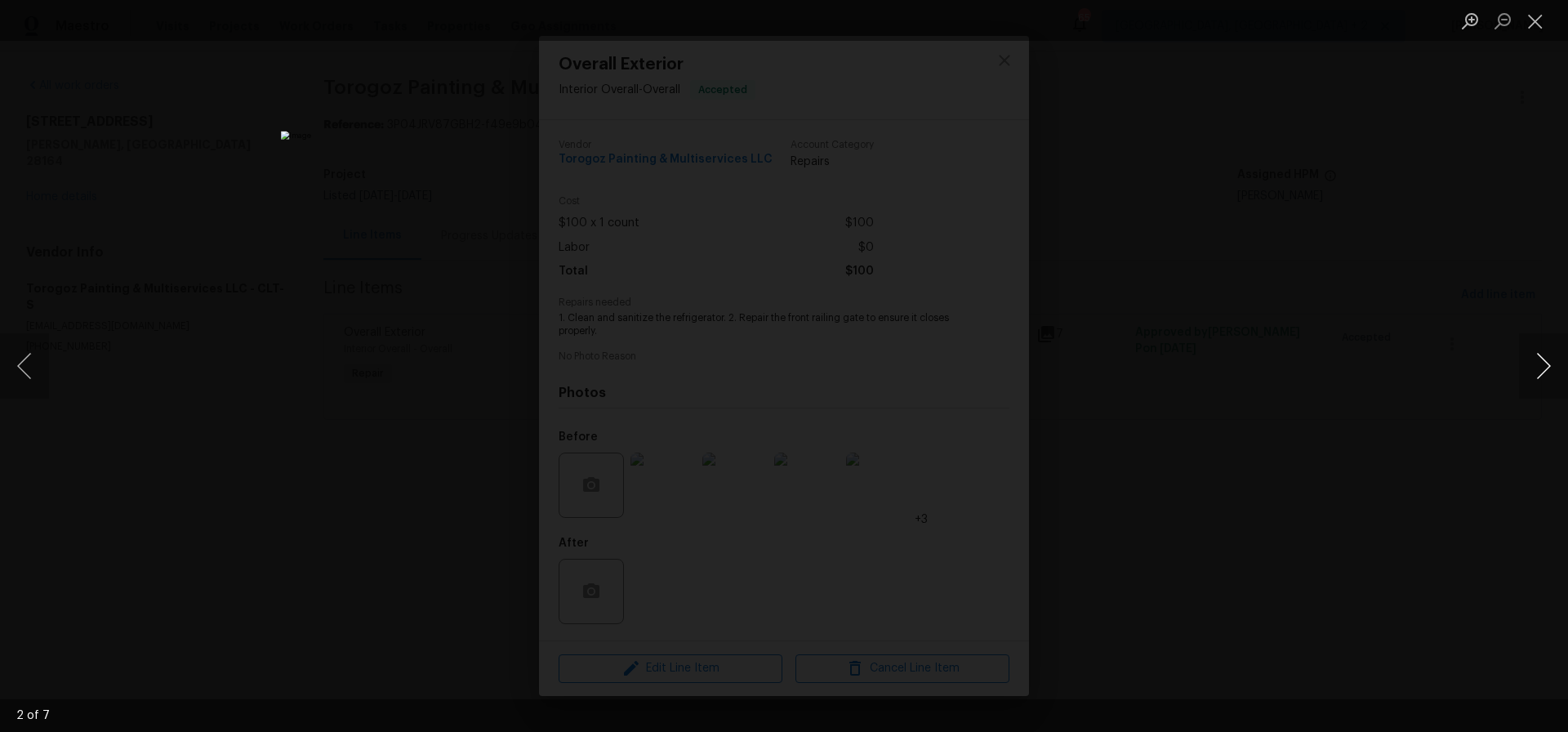
click at [1546, 368] on button "Next image" at bounding box center [1544, 366] width 49 height 66
click at [1531, 18] on button "Close lightbox" at bounding box center [1535, 20] width 32 height 29
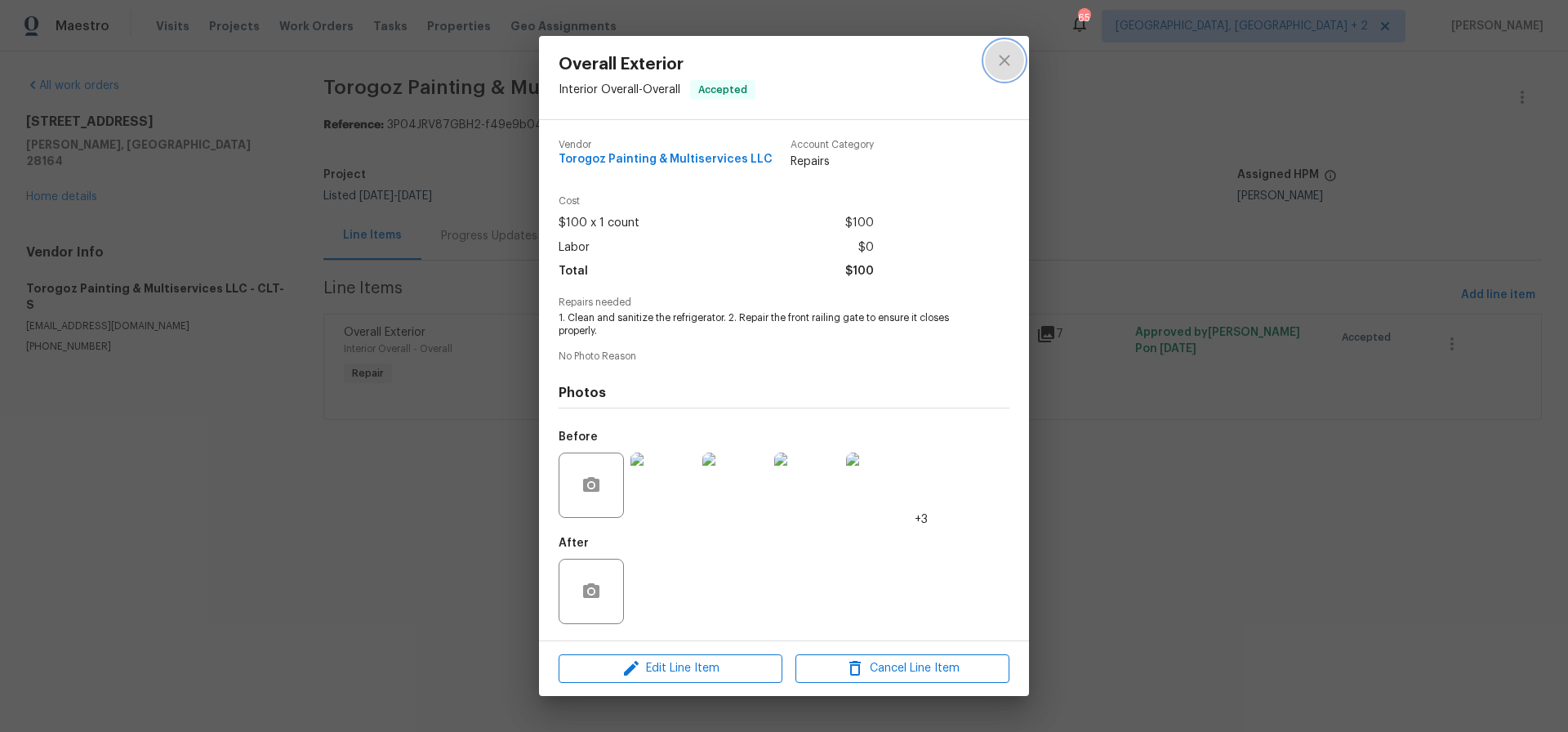
click at [1004, 65] on icon "close" at bounding box center [1004, 60] width 19 height 19
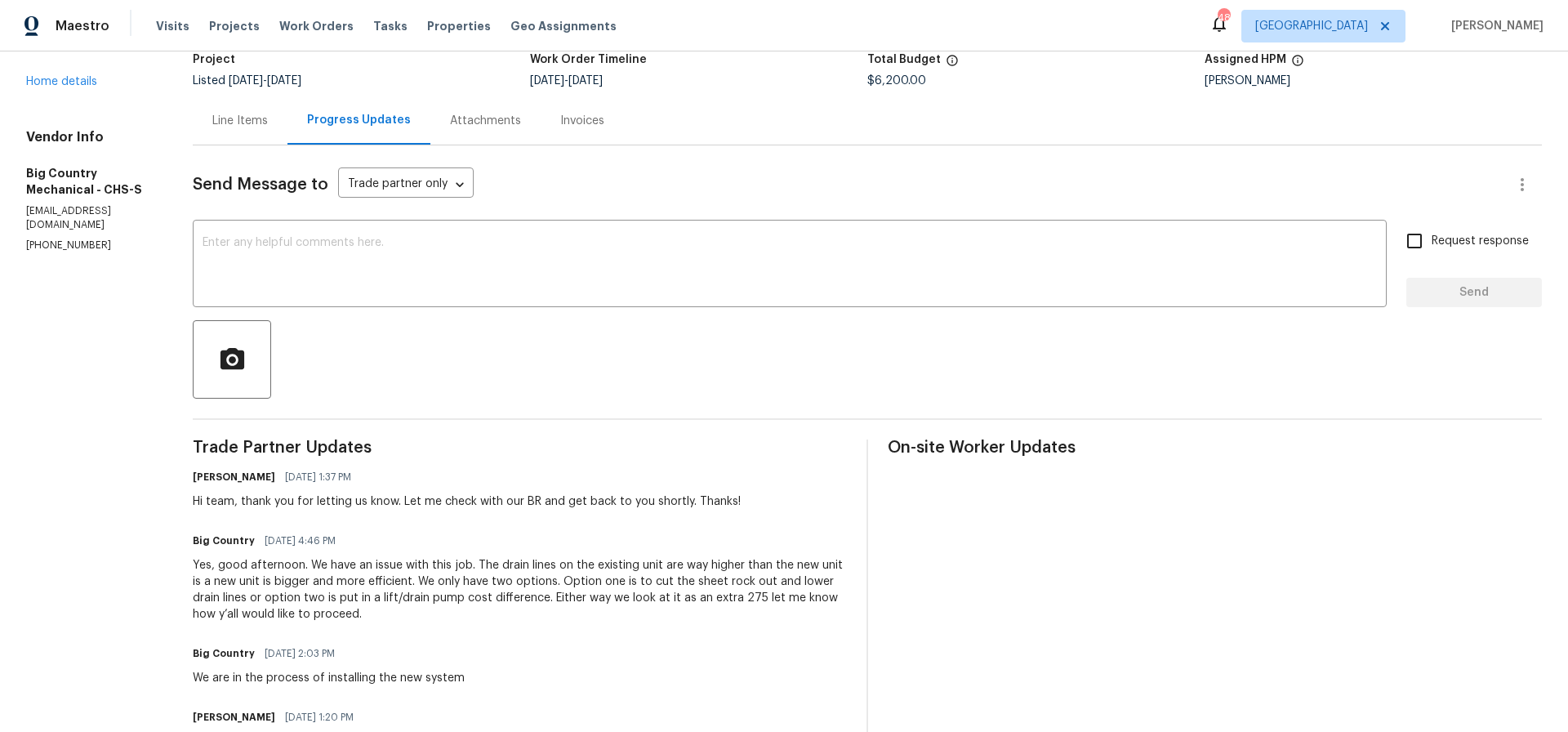
scroll to position [87, 0]
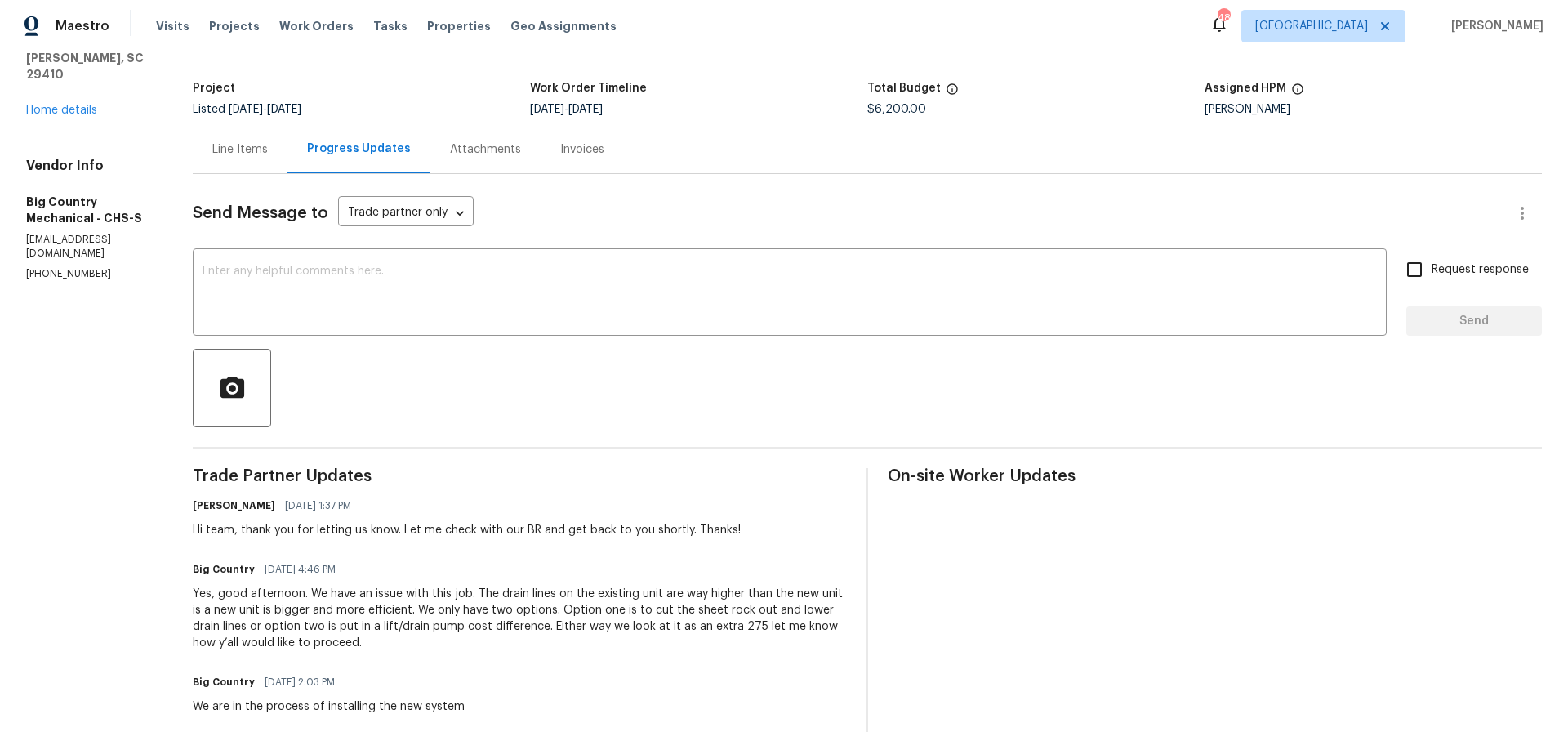
click at [226, 144] on div "Line Items" at bounding box center [240, 149] width 55 height 17
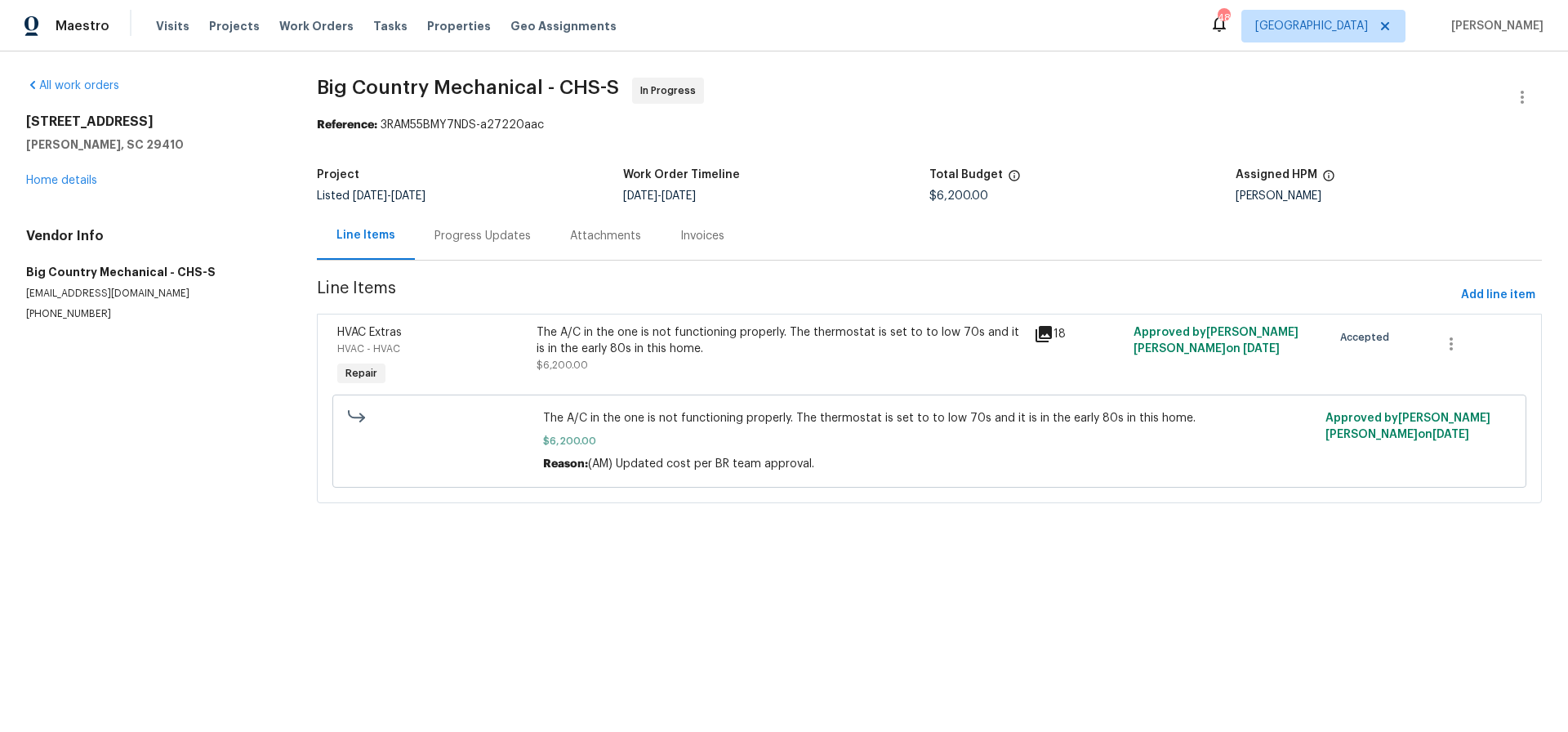
click at [717, 325] on div "The A/C in the one is not functioning properly. The thermostat is set to to low…" at bounding box center [780, 341] width 487 height 32
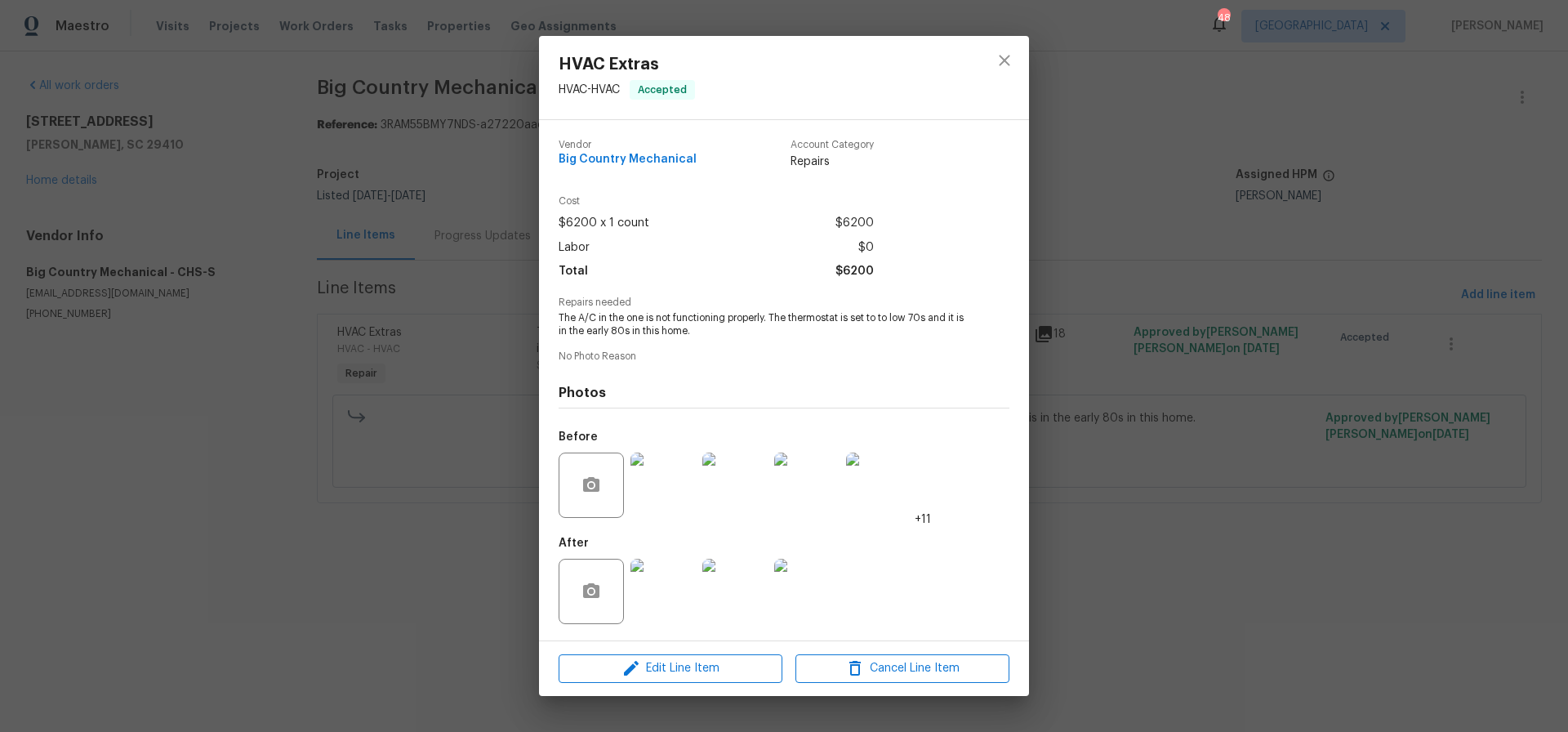
click at [671, 607] on img at bounding box center [663, 591] width 66 height 66
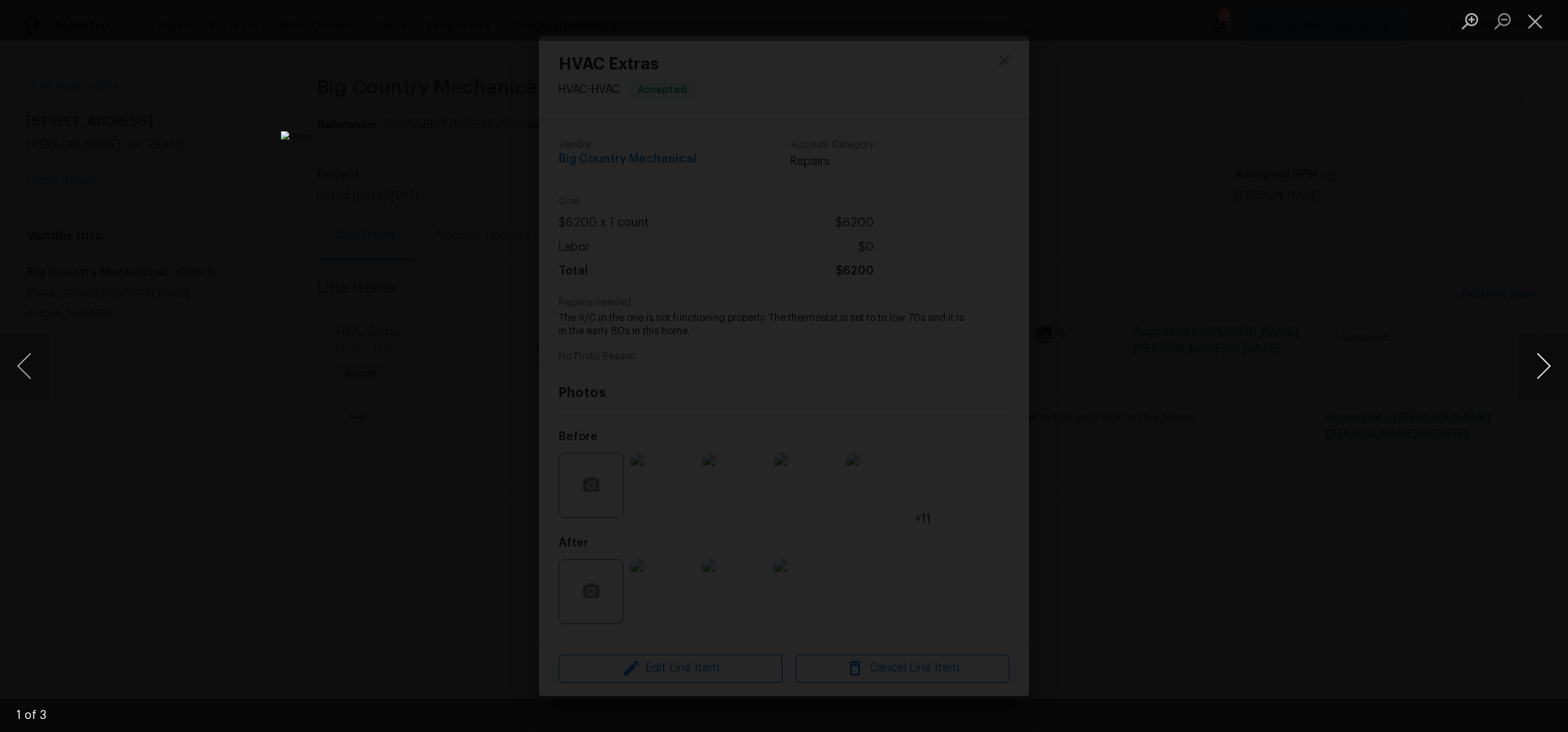
click at [1545, 366] on button "Next image" at bounding box center [1544, 366] width 49 height 66
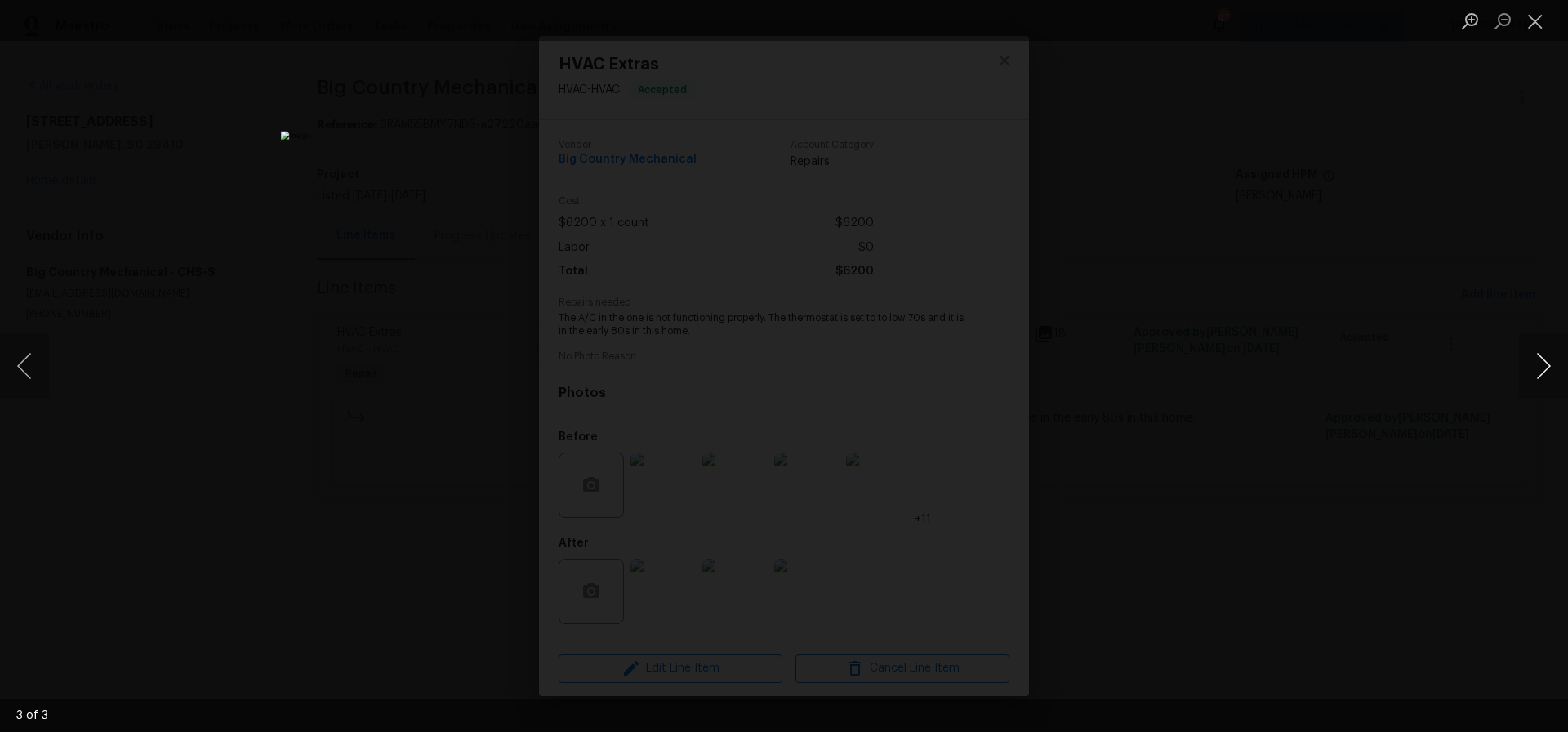
click at [1545, 366] on button "Next image" at bounding box center [1544, 366] width 49 height 66
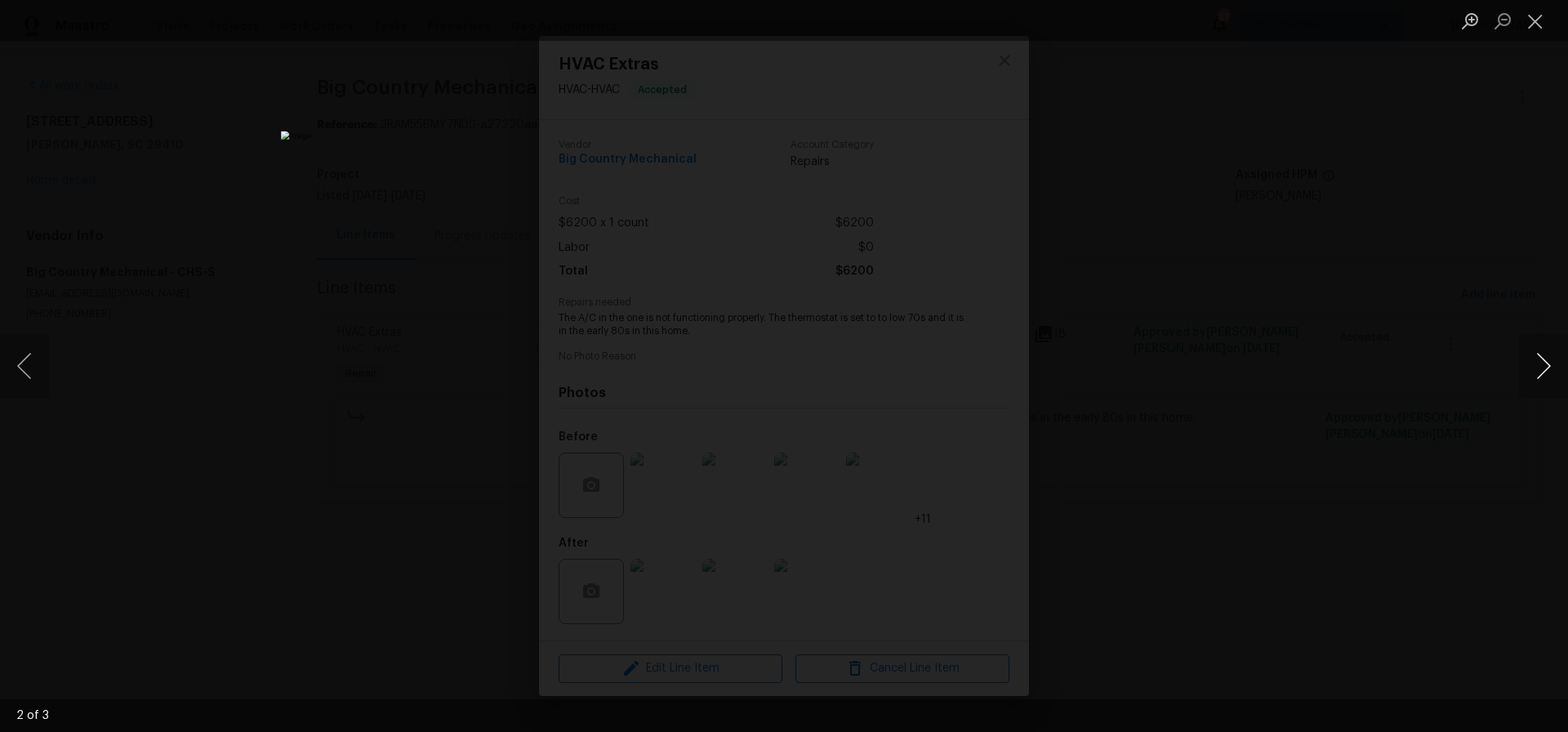
click at [1545, 366] on button "Next image" at bounding box center [1544, 366] width 49 height 66
click at [1537, 25] on button "Close lightbox" at bounding box center [1535, 20] width 32 height 29
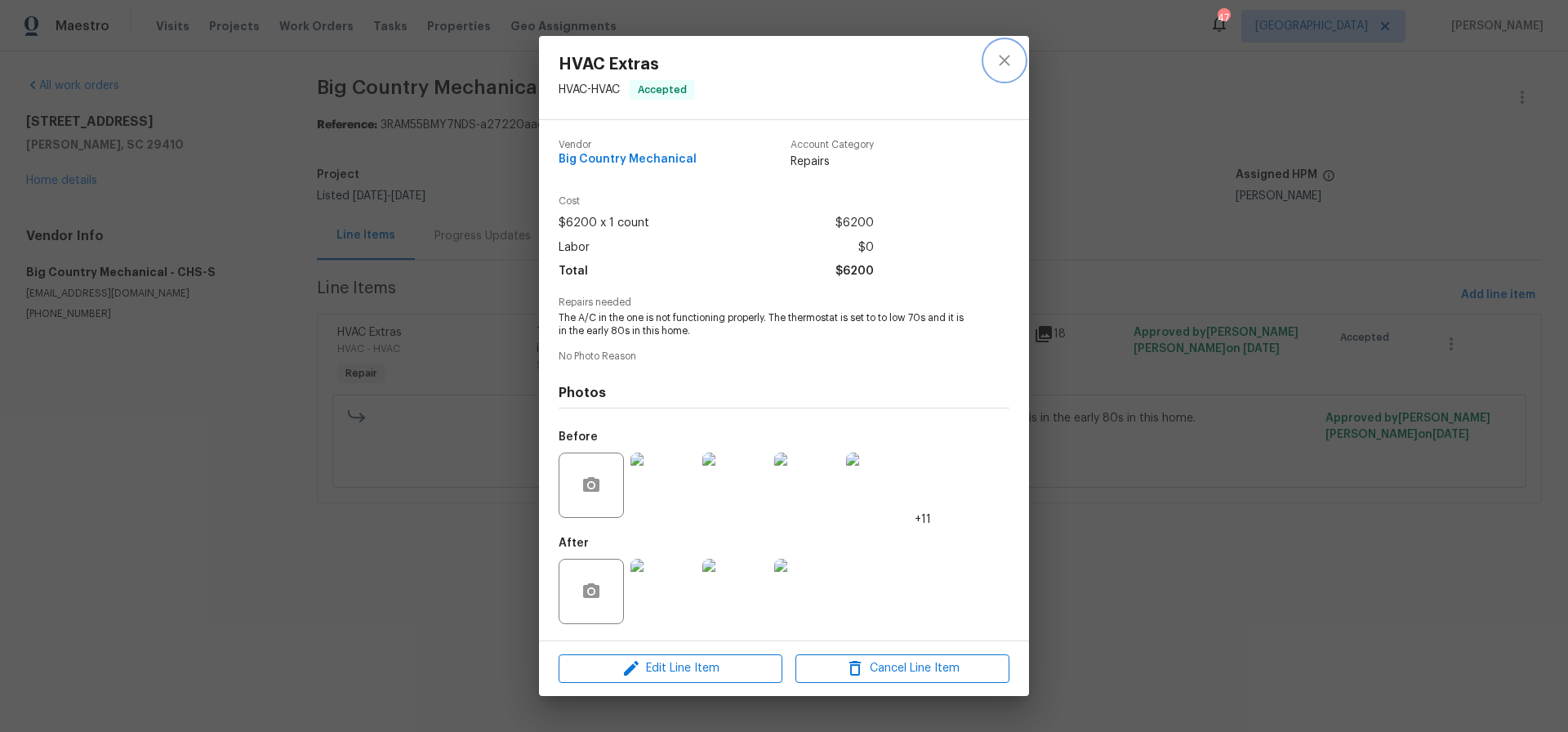
click at [1006, 60] on icon "close" at bounding box center [1004, 60] width 19 height 19
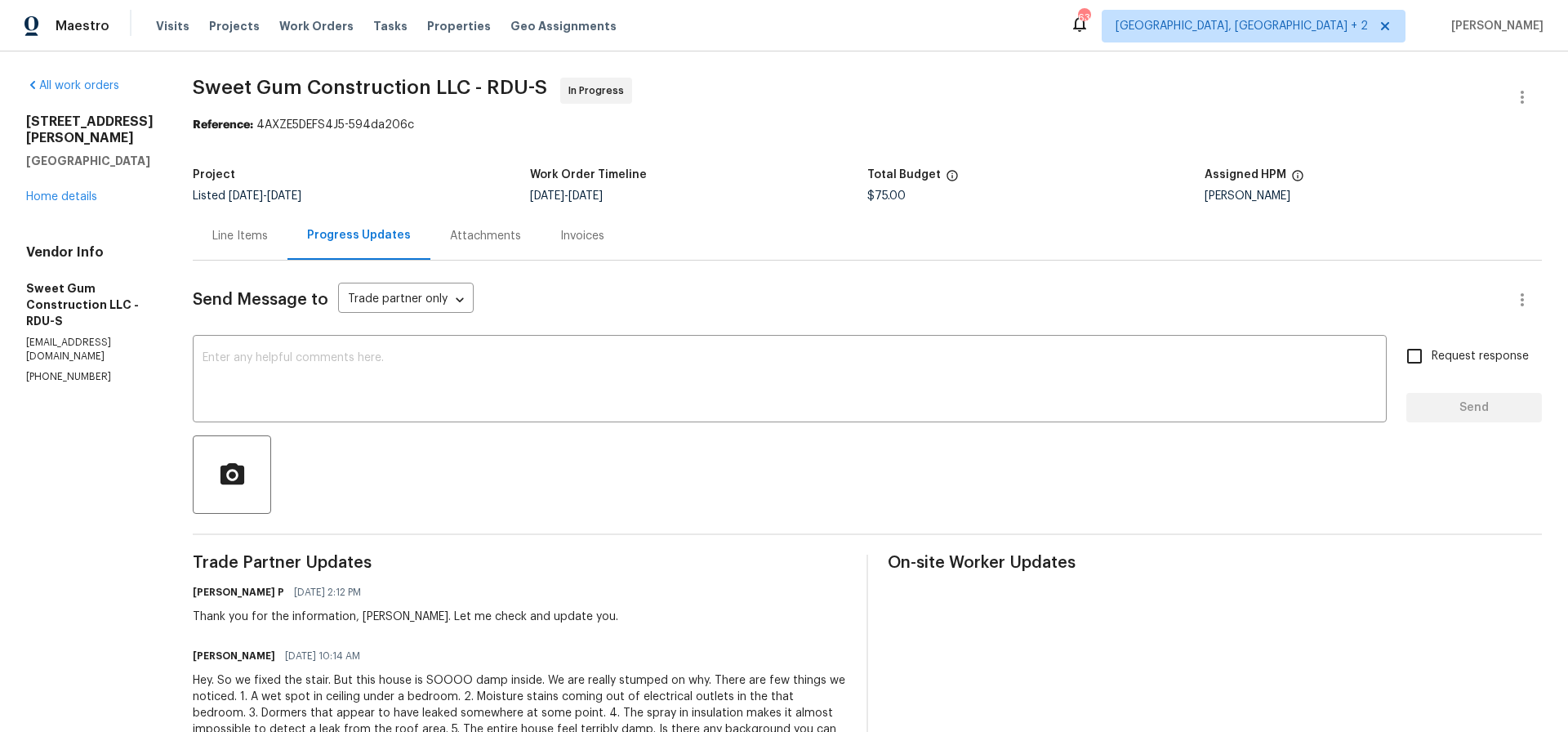
click at [268, 239] on div "Line Items" at bounding box center [240, 236] width 55 height 17
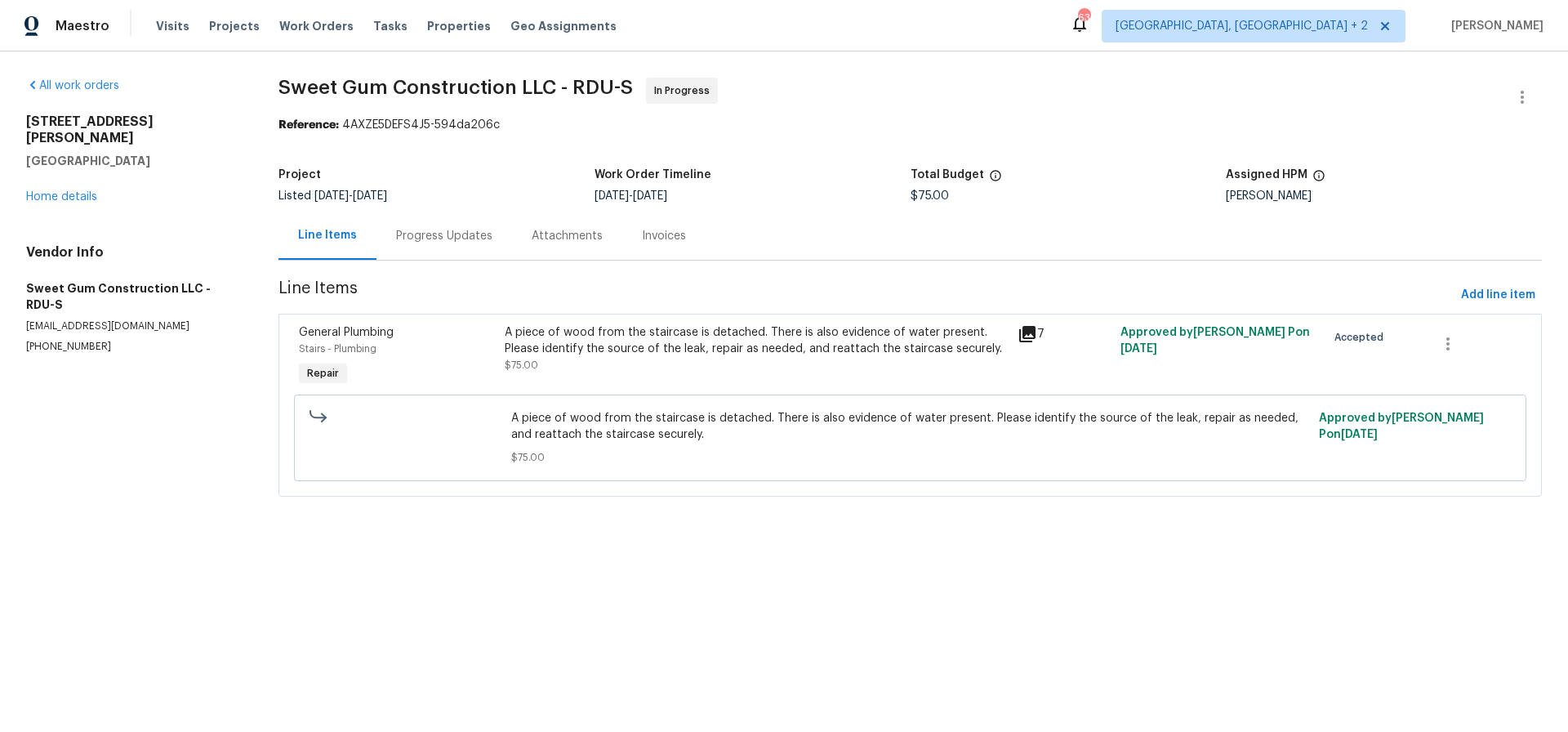
click at [767, 338] on div "A piece of wood from the staircase is detached. There is also evidence of water…" at bounding box center [757, 341] width 504 height 32
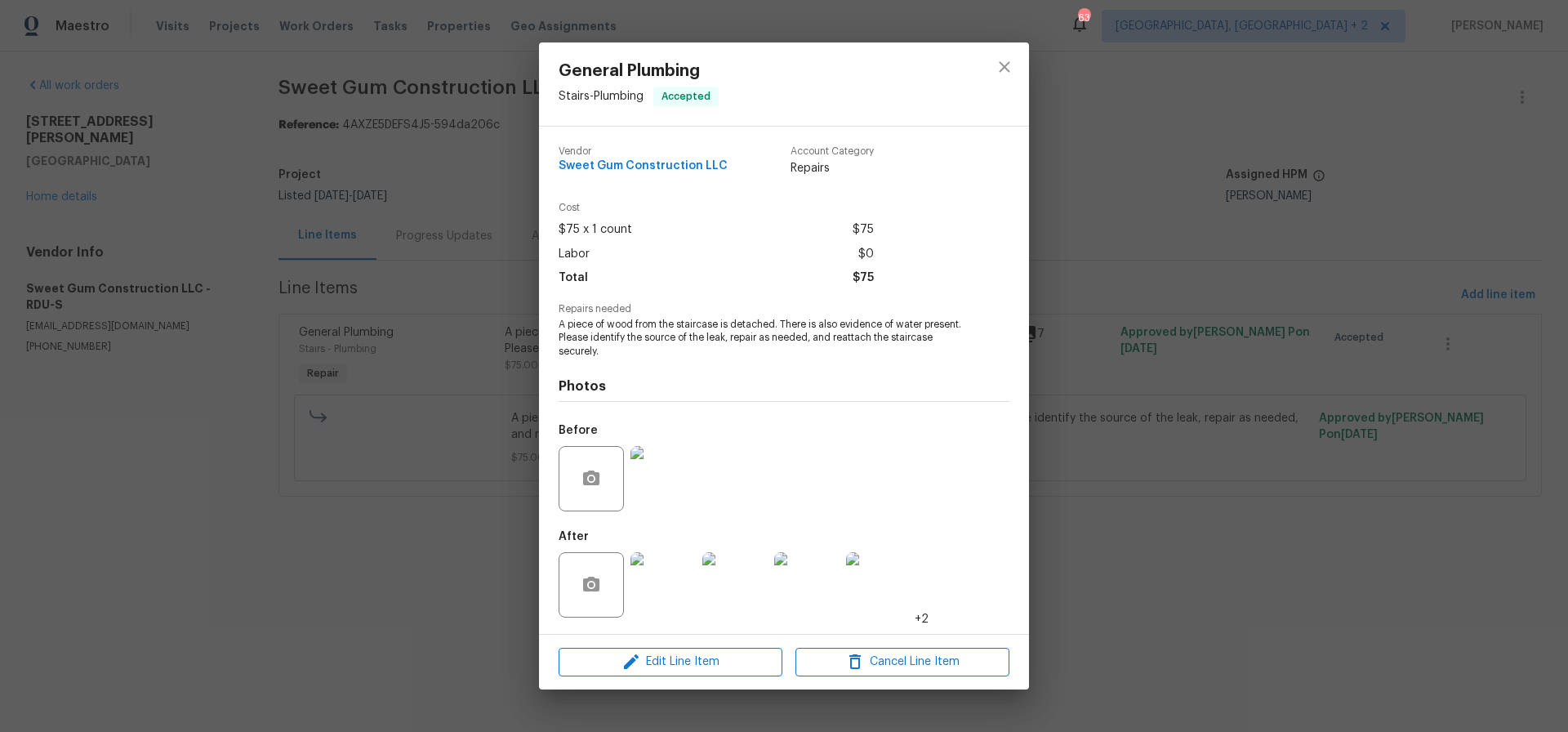
click at [679, 507] on img at bounding box center [663, 479] width 66 height 66
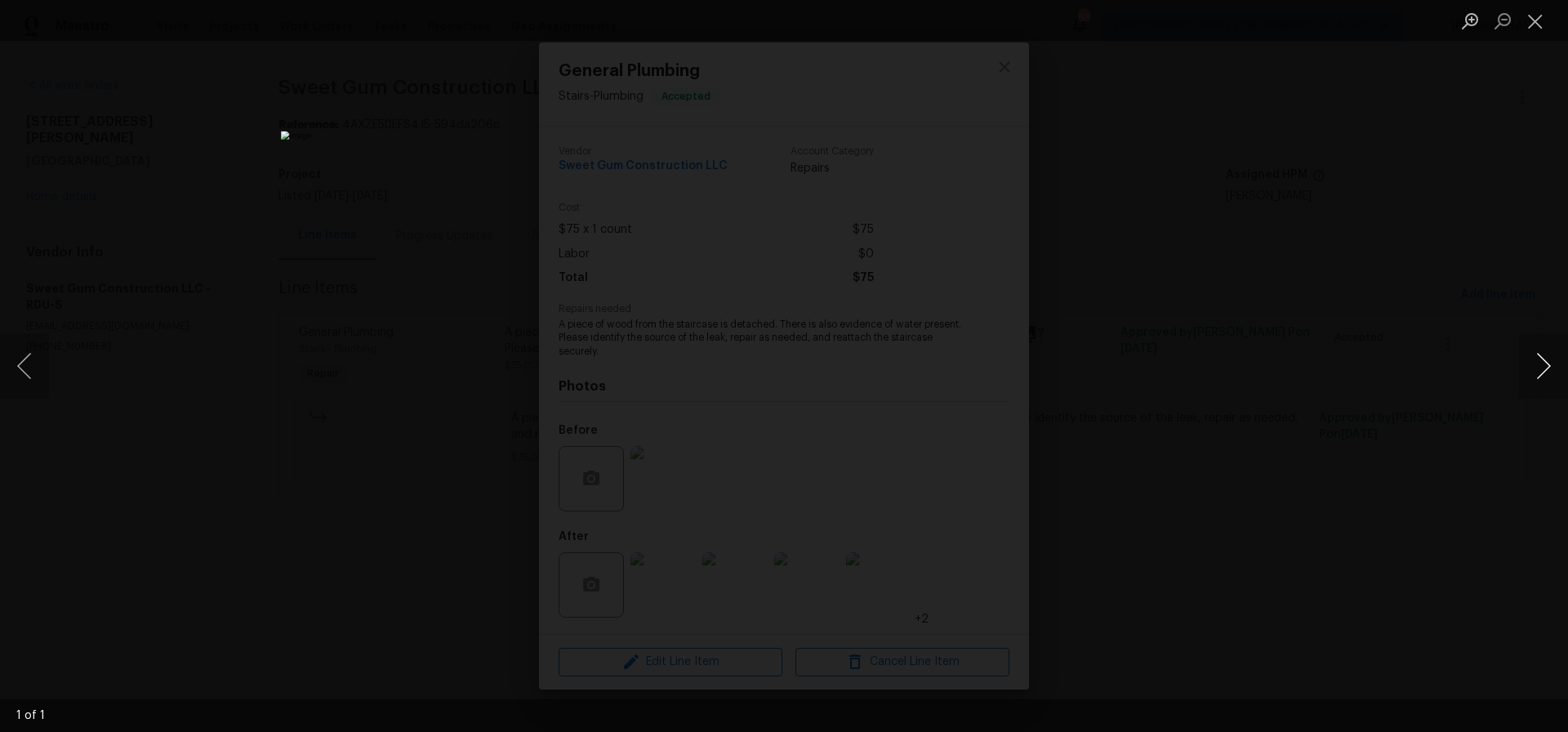
click at [1540, 364] on button "Next image" at bounding box center [1544, 366] width 49 height 66
click at [1532, 20] on button "Close lightbox" at bounding box center [1535, 20] width 32 height 29
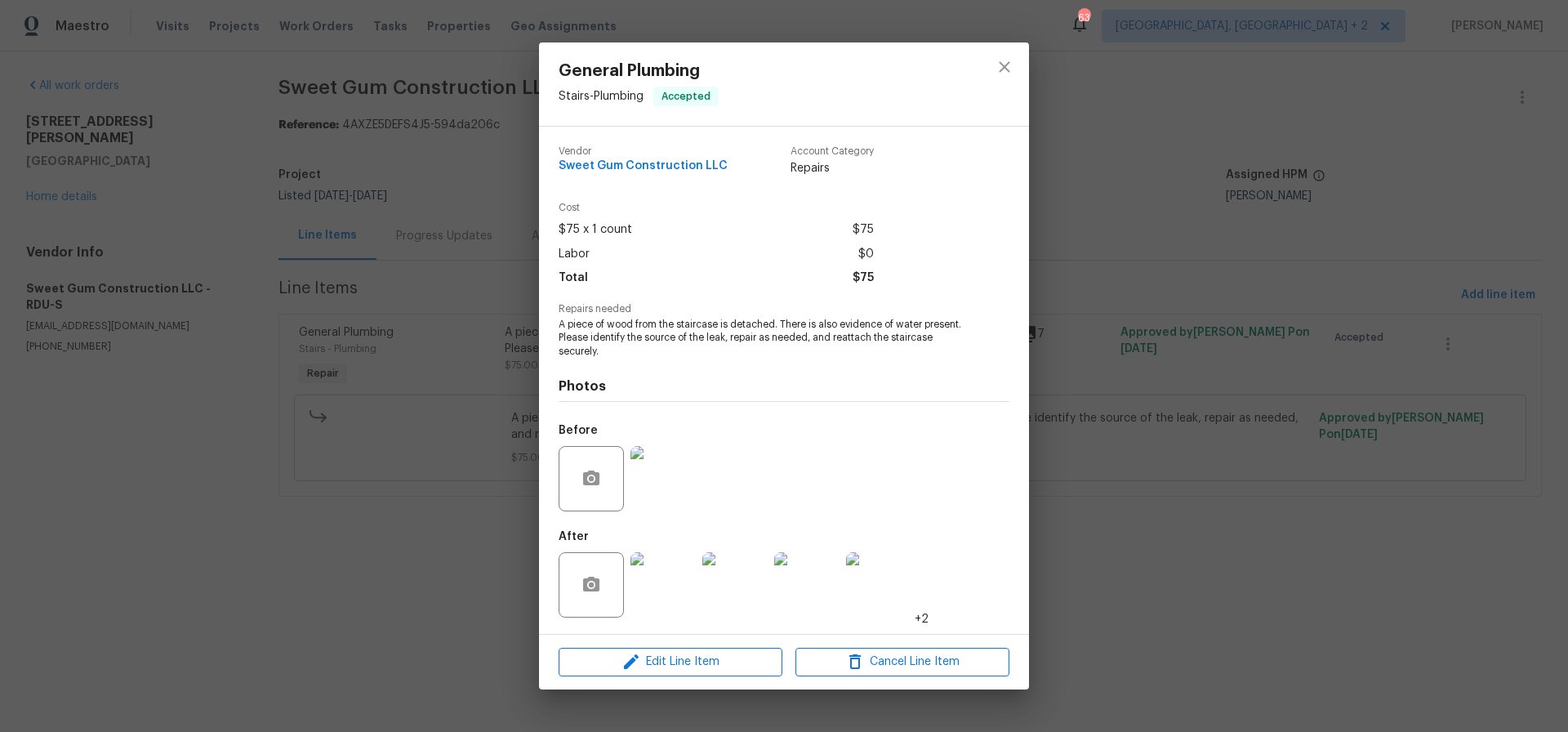
click at [673, 588] on img at bounding box center [663, 585] width 66 height 66
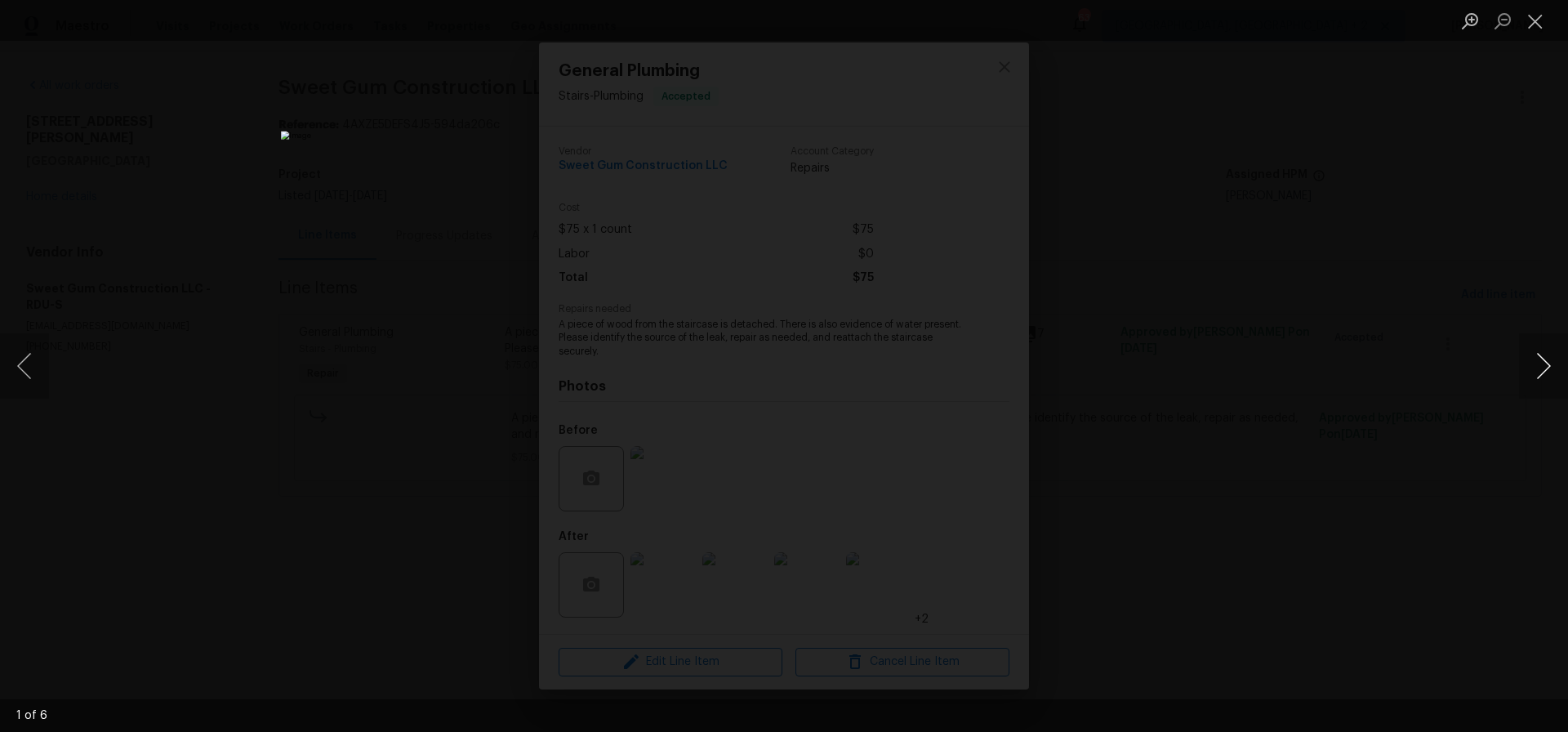
click at [1547, 369] on button "Next image" at bounding box center [1544, 366] width 49 height 66
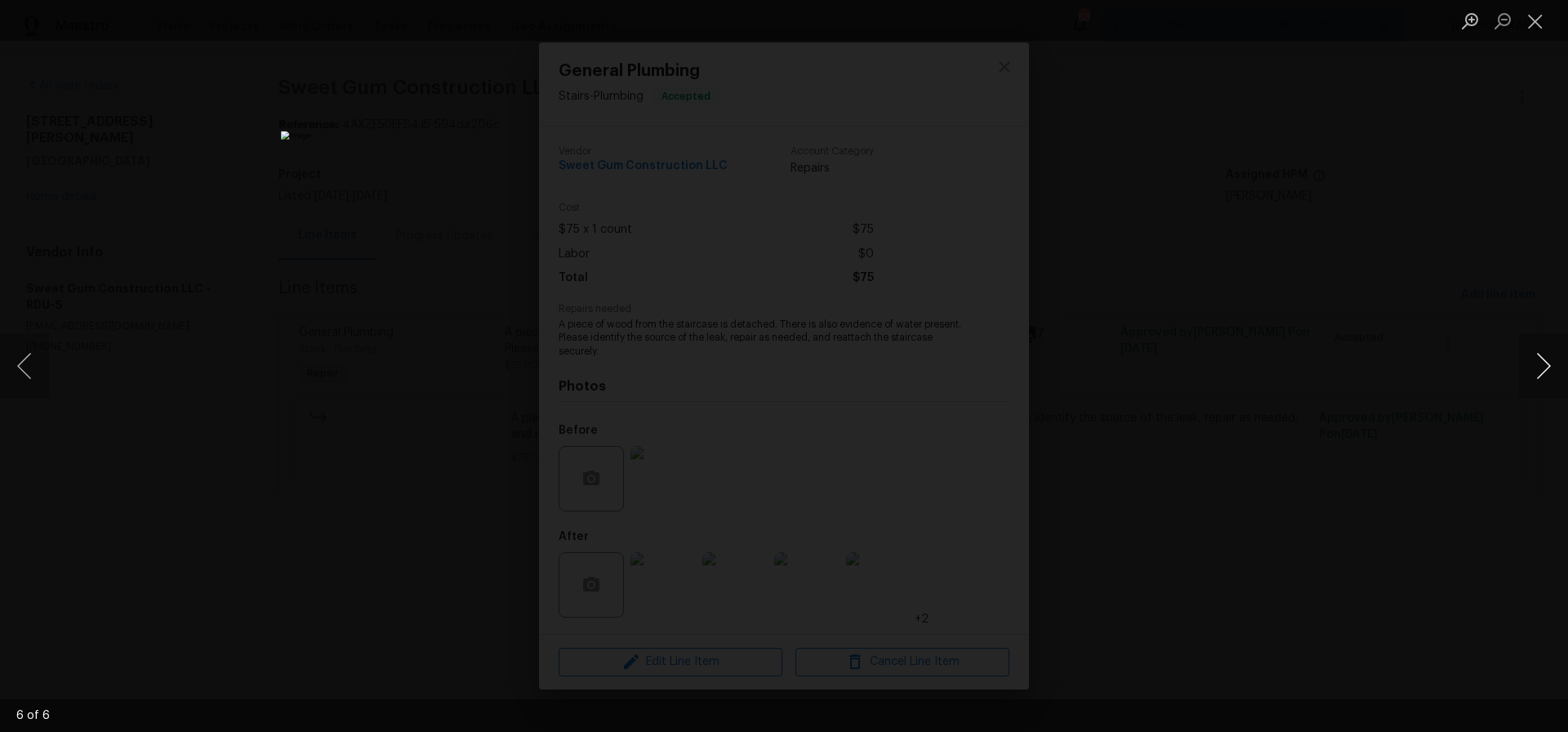
click at [1547, 369] on button "Next image" at bounding box center [1544, 366] width 49 height 66
click at [1538, 26] on button "Close lightbox" at bounding box center [1535, 20] width 32 height 29
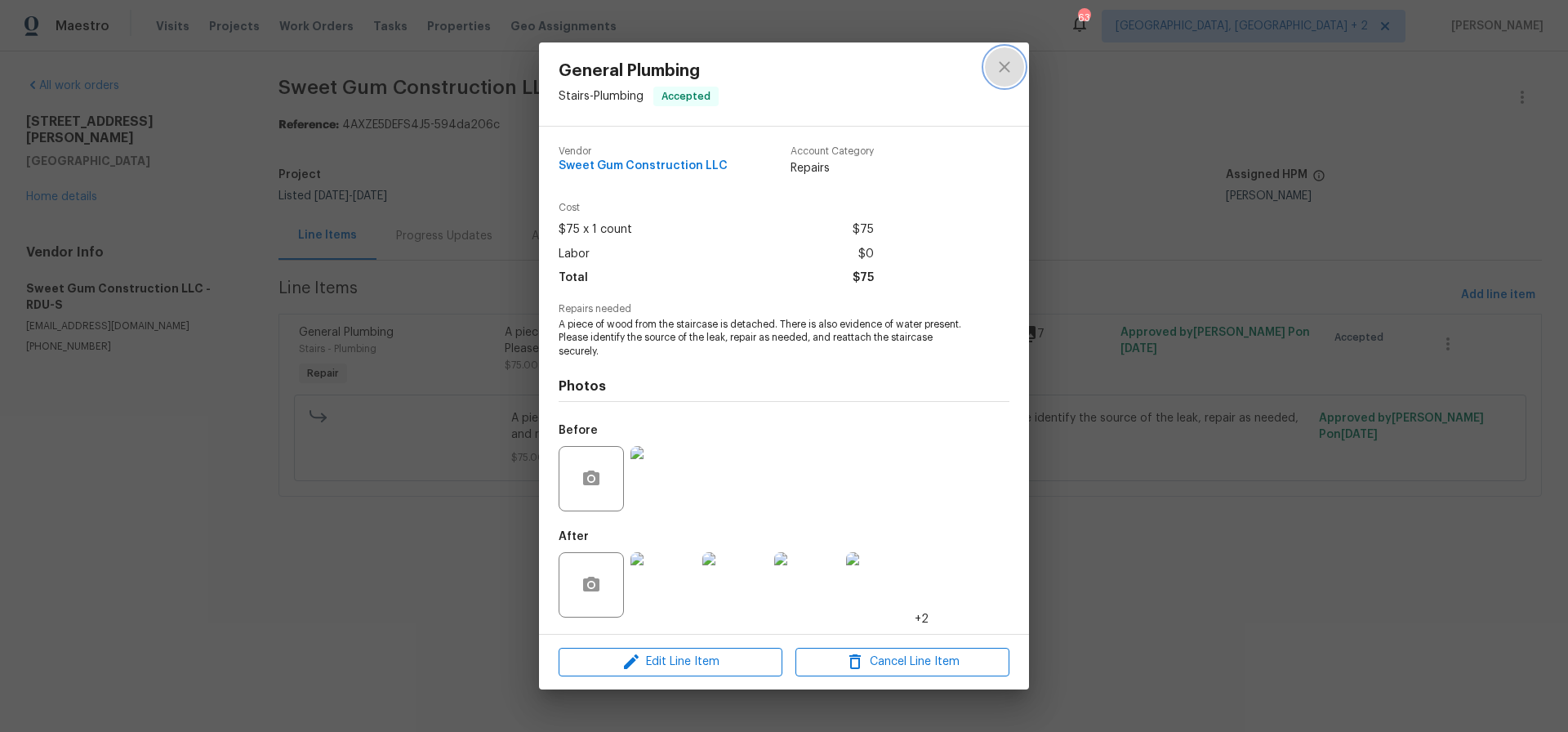
click at [1001, 70] on icon "close" at bounding box center [1004, 67] width 10 height 11
